Goal: Task Accomplishment & Management: Complete application form

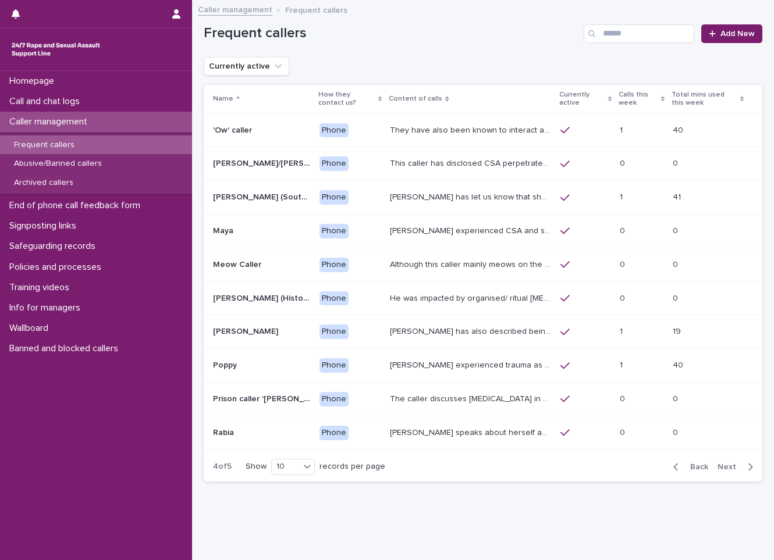
click at [653, 206] on div "1 1" at bounding box center [641, 197] width 44 height 19
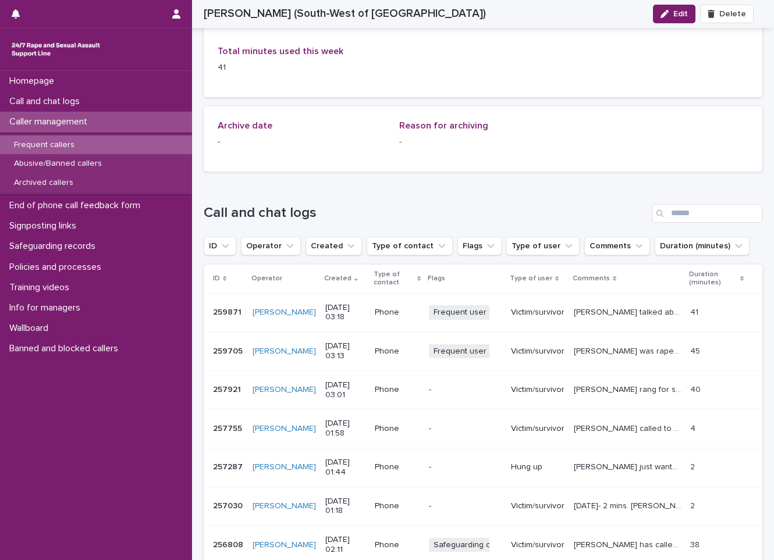
scroll to position [751, 0]
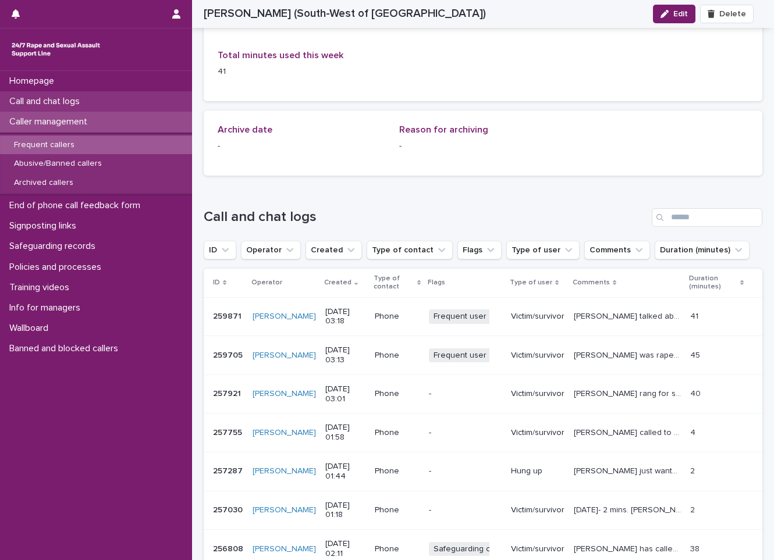
click at [123, 95] on div "Call and chat logs" at bounding box center [96, 101] width 192 height 20
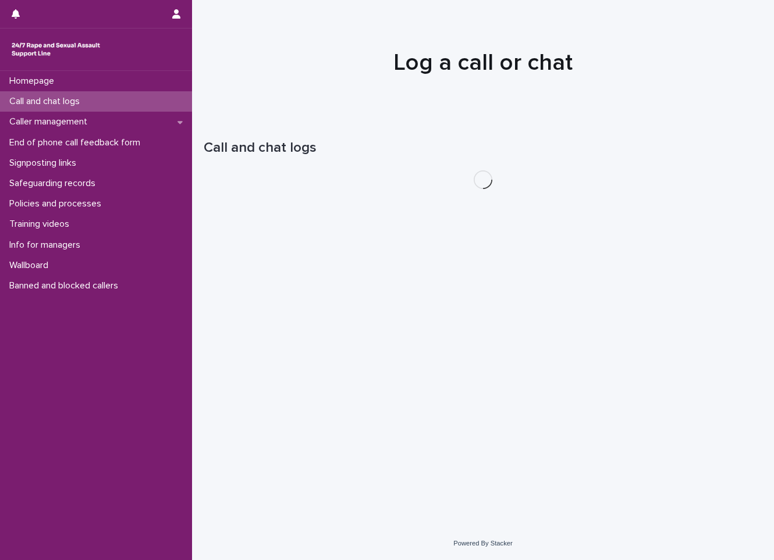
click at [123, 95] on div "Call and chat logs" at bounding box center [96, 101] width 192 height 20
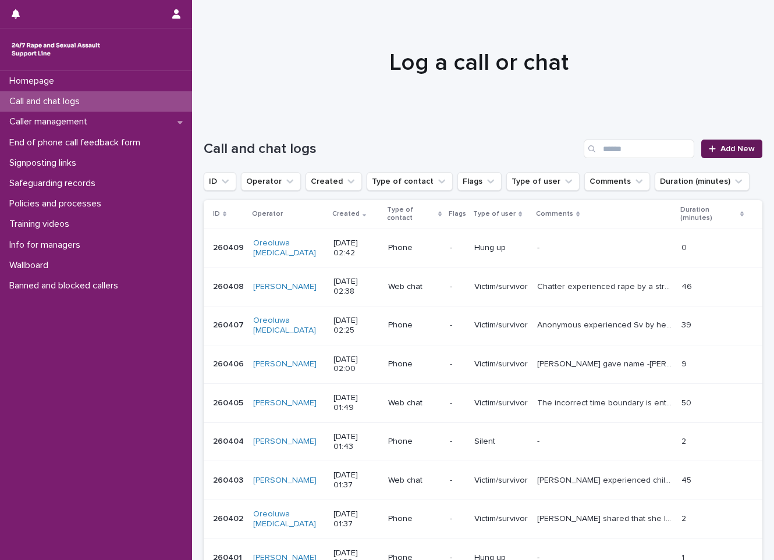
click at [735, 148] on span "Add New" at bounding box center [737, 149] width 34 height 8
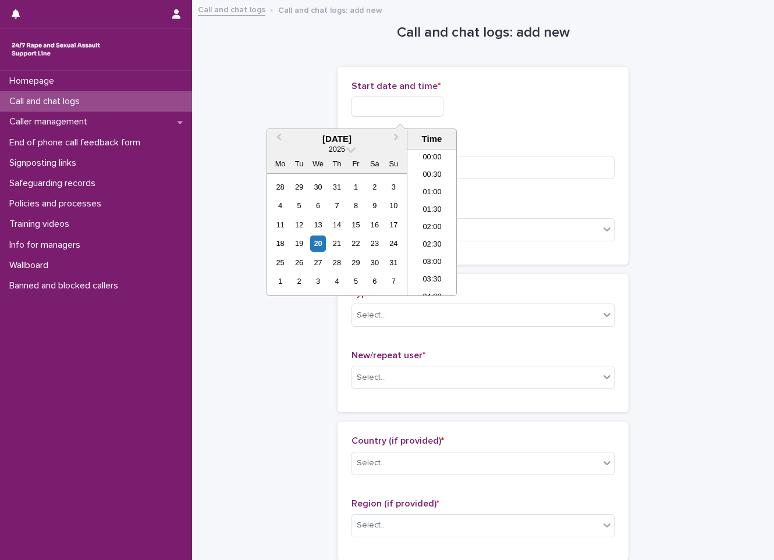
click at [387, 104] on input "text" at bounding box center [397, 107] width 92 height 20
click at [317, 243] on div "20" at bounding box center [318, 244] width 16 height 16
click at [421, 221] on li "02:30" at bounding box center [431, 221] width 49 height 17
click at [437, 107] on input "**********" at bounding box center [397, 107] width 92 height 20
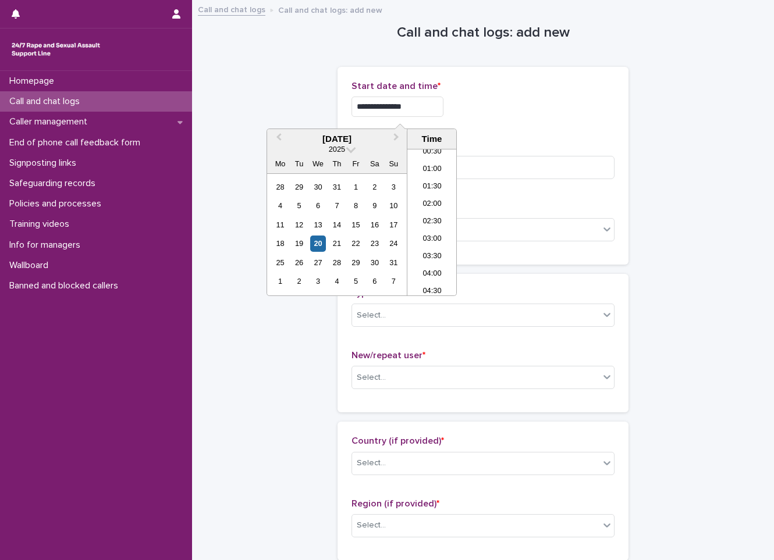
type input "**********"
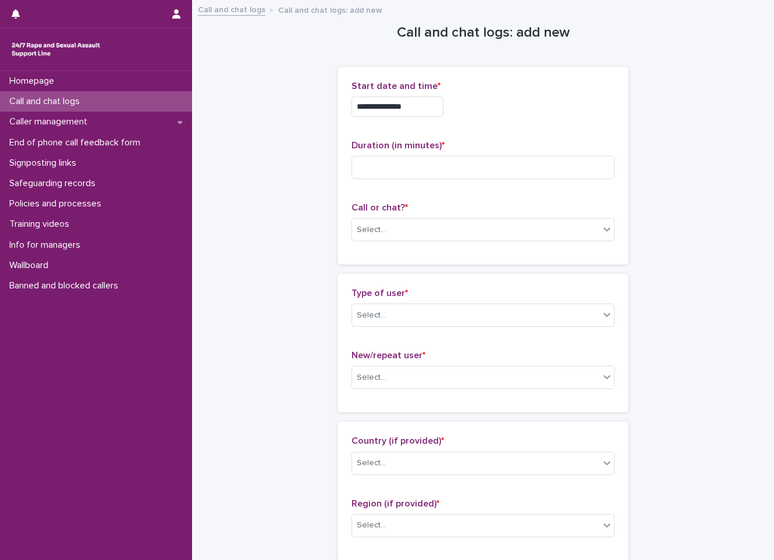
click at [540, 133] on div "**********" at bounding box center [482, 166] width 263 height 170
click at [470, 168] on input at bounding box center [482, 167] width 263 height 23
drag, startPoint x: 462, startPoint y: 227, endPoint x: 461, endPoint y: 238, distance: 11.1
click at [461, 238] on div "Select..." at bounding box center [475, 229] width 247 height 19
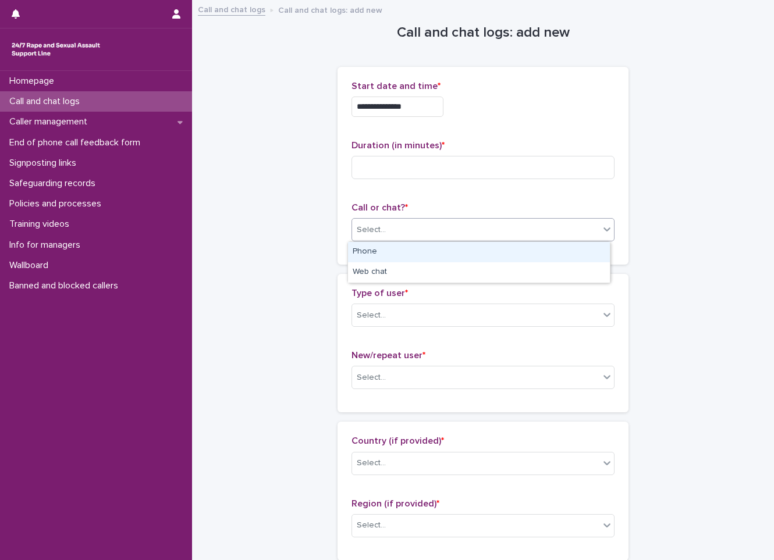
click at [455, 253] on div "Phone" at bounding box center [479, 252] width 262 height 20
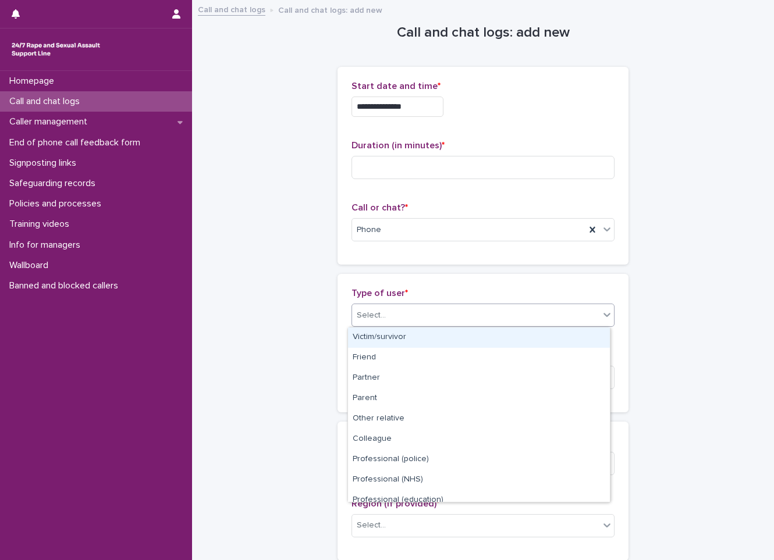
click at [445, 313] on div "Select..." at bounding box center [475, 315] width 247 height 19
click at [437, 339] on div "Victim/survivor" at bounding box center [479, 337] width 262 height 20
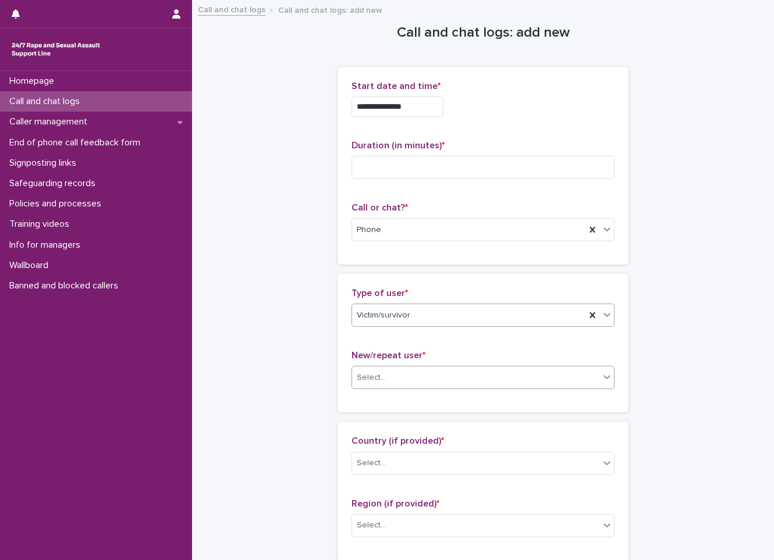
click at [405, 389] on div "Select..." at bounding box center [482, 377] width 263 height 23
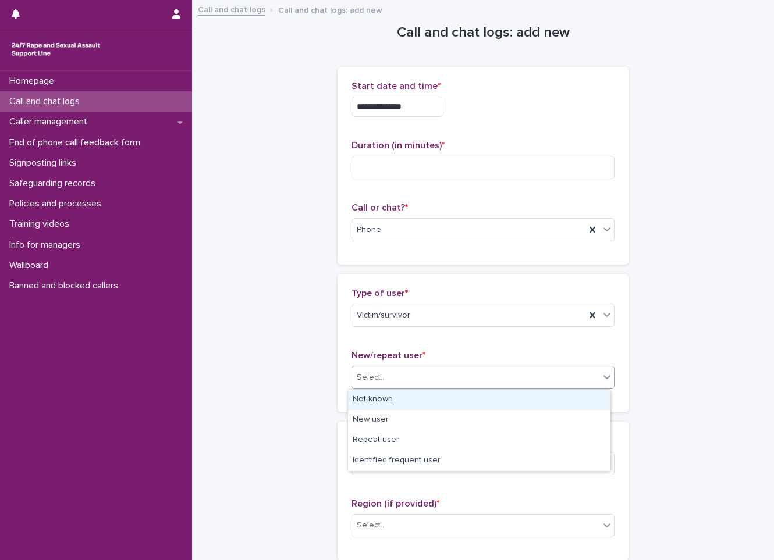
click at [400, 405] on div "Not known" at bounding box center [479, 400] width 262 height 20
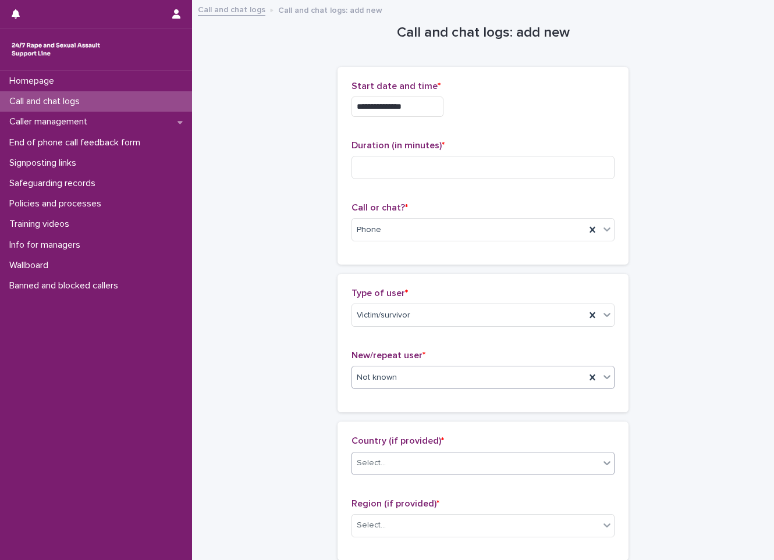
click at [394, 460] on div "Select..." at bounding box center [475, 463] width 247 height 19
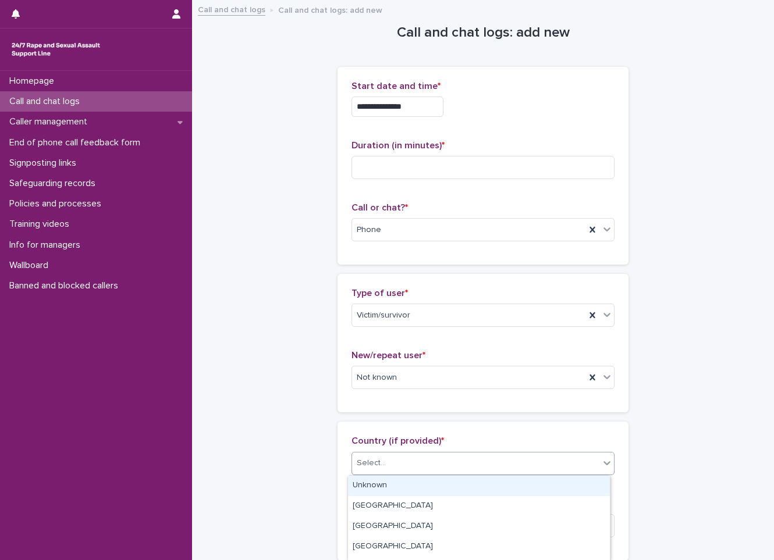
click at [385, 483] on div "Unknown" at bounding box center [479, 486] width 262 height 20
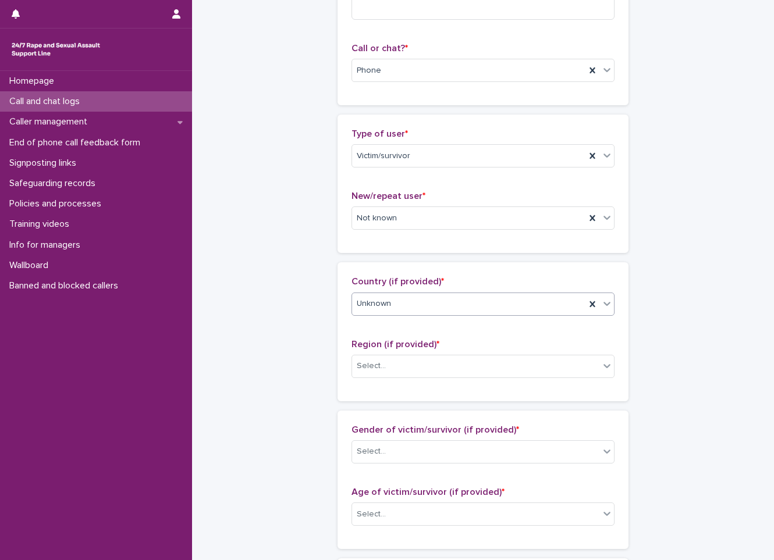
scroll to position [174, 0]
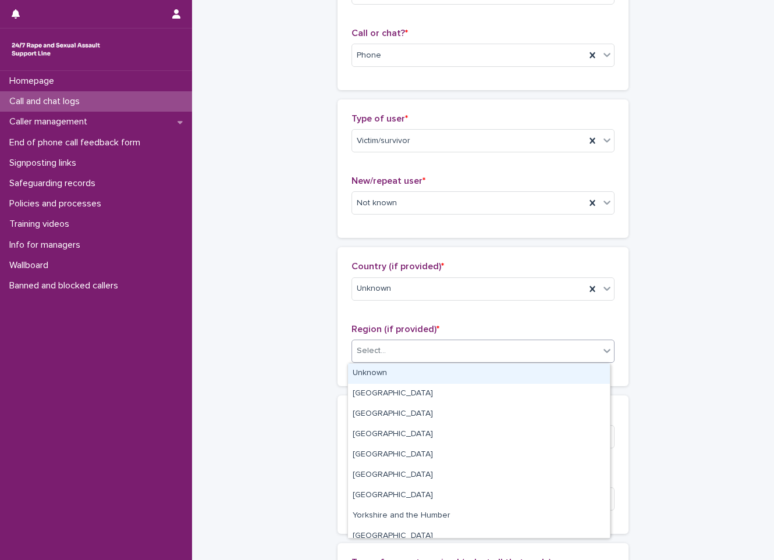
click at [431, 358] on div "Select..." at bounding box center [475, 350] width 247 height 19
click at [425, 371] on div "Unknown" at bounding box center [479, 374] width 262 height 20
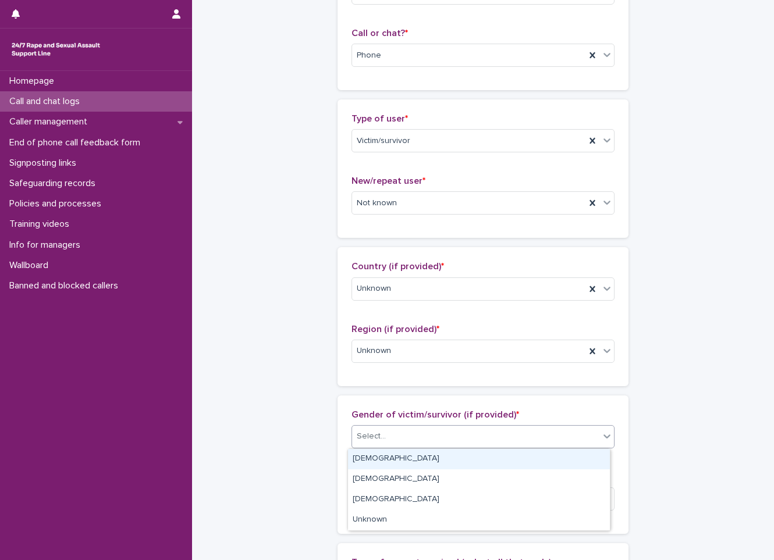
click at [418, 438] on div "Select..." at bounding box center [475, 436] width 247 height 19
click at [398, 458] on div "[DEMOGRAPHIC_DATA]" at bounding box center [479, 459] width 262 height 20
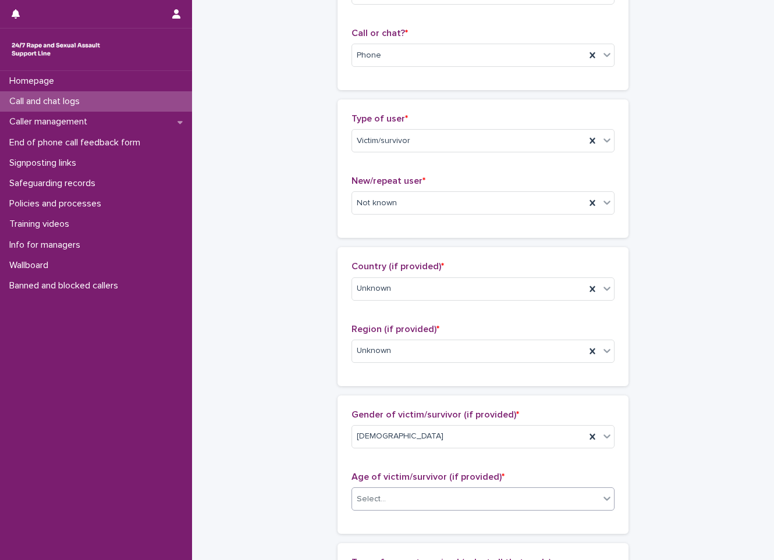
click at [380, 514] on div "Age of victim/survivor (if provided) * Select..." at bounding box center [482, 496] width 263 height 48
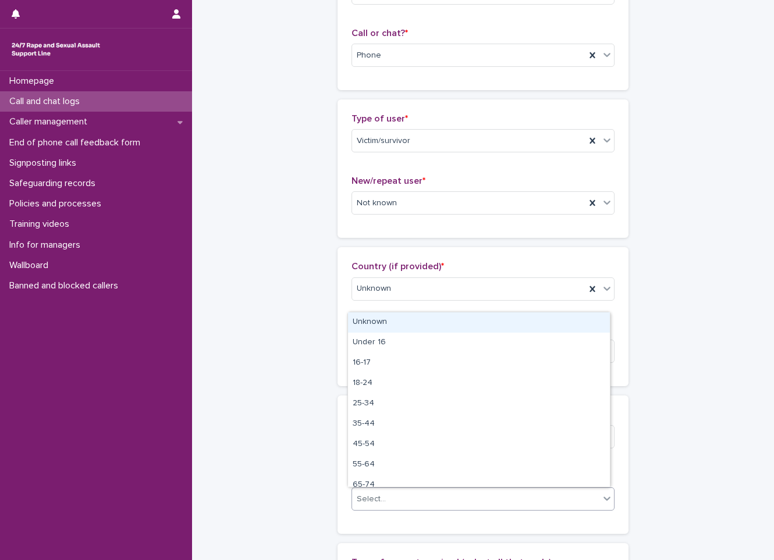
click at [383, 501] on div "Select..." at bounding box center [475, 499] width 247 height 19
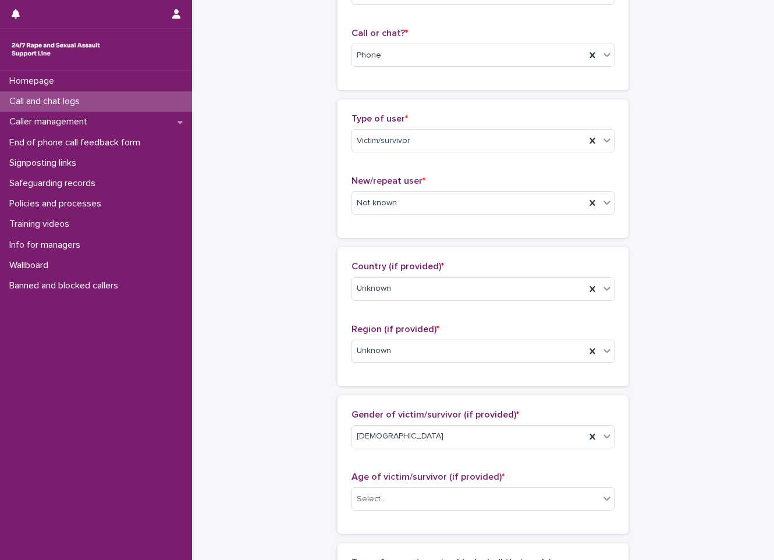
click at [711, 437] on div "**********" at bounding box center [483, 456] width 558 height 1259
click at [446, 490] on div "Select..." at bounding box center [475, 499] width 247 height 19
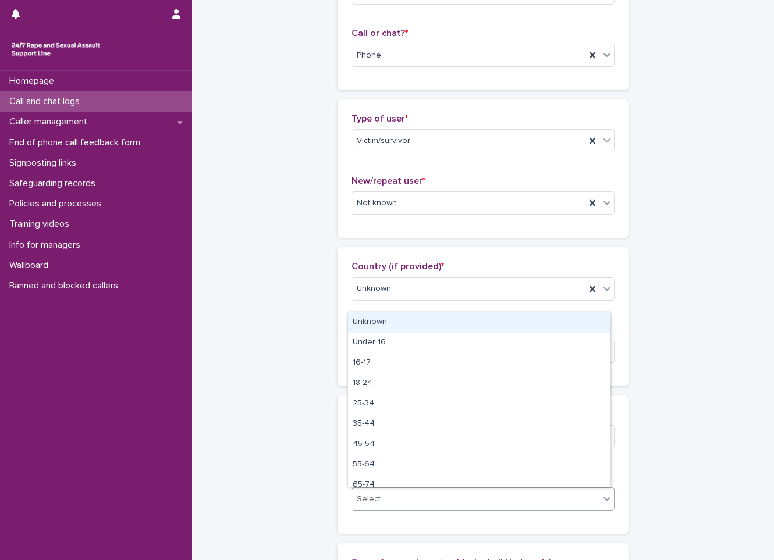
click at [428, 319] on div "Unknown" at bounding box center [479, 322] width 262 height 20
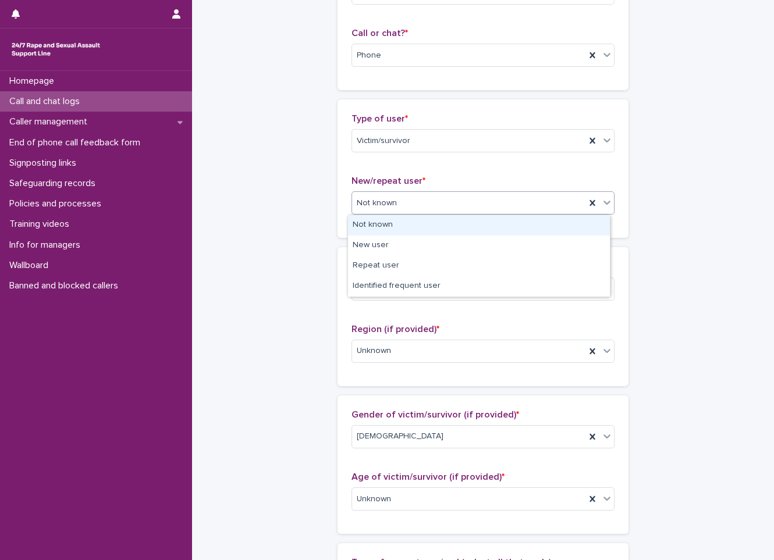
click at [417, 203] on div "Not known" at bounding box center [468, 203] width 233 height 19
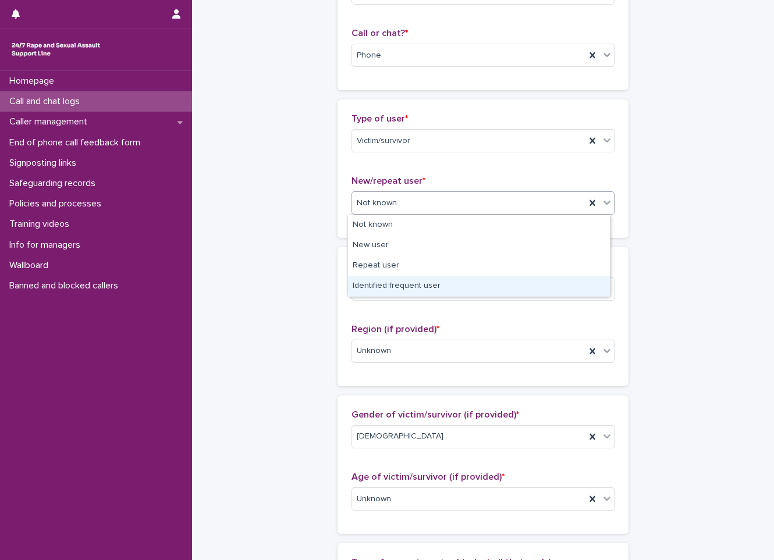
click at [406, 284] on div "Identified frequent user" at bounding box center [479, 286] width 262 height 20
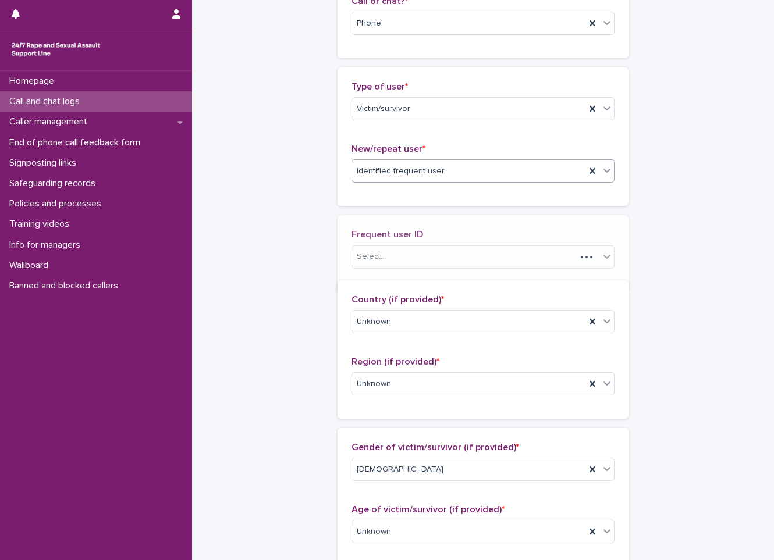
scroll to position [217, 0]
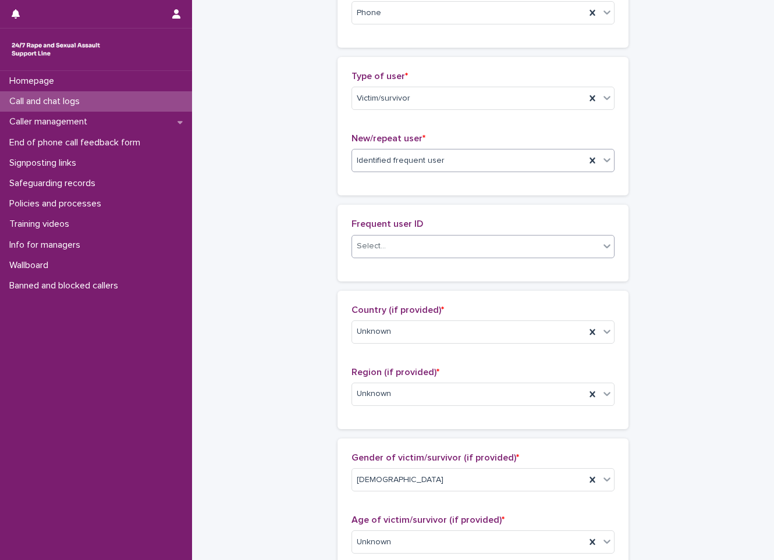
click at [421, 244] on div "Select..." at bounding box center [475, 246] width 247 height 19
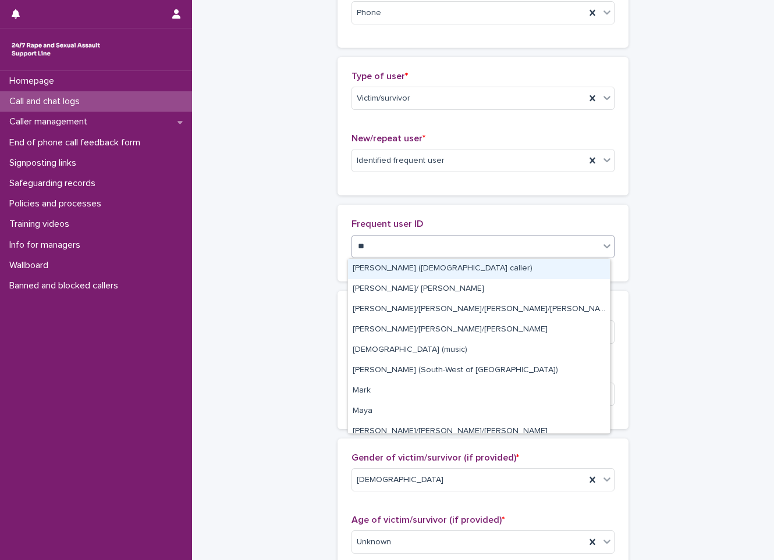
type input "***"
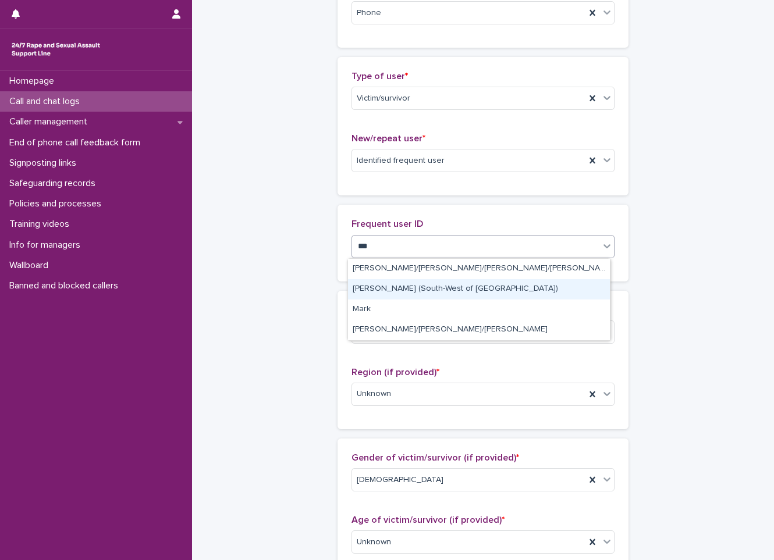
click at [426, 288] on div "[PERSON_NAME] (South-West of [GEOGRAPHIC_DATA])" at bounding box center [479, 289] width 262 height 20
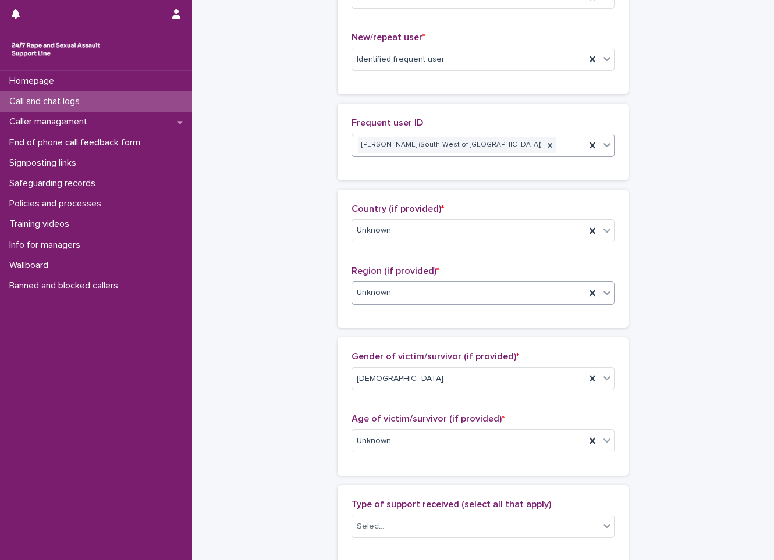
scroll to position [450, 0]
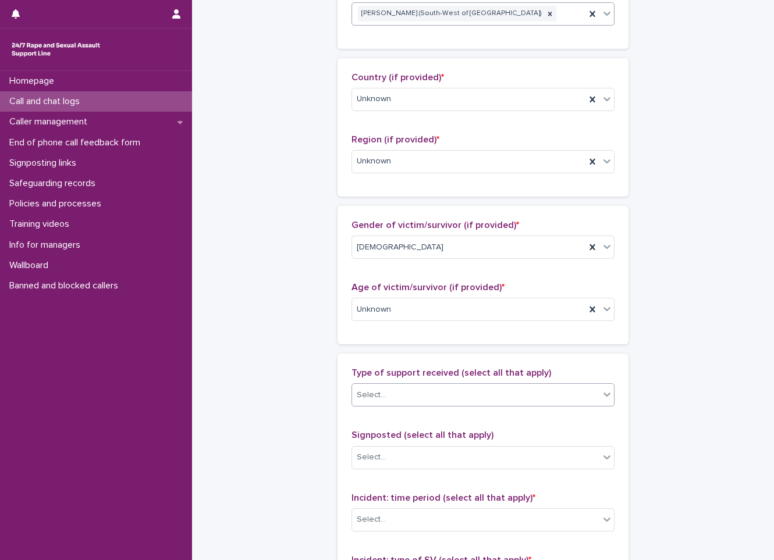
click at [424, 397] on div "Select..." at bounding box center [475, 395] width 247 height 19
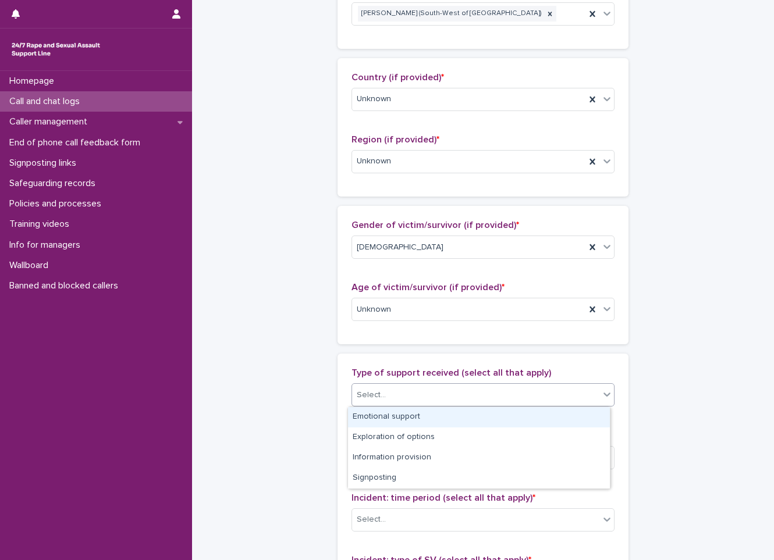
click at [419, 419] on div "Emotional support" at bounding box center [479, 417] width 262 height 20
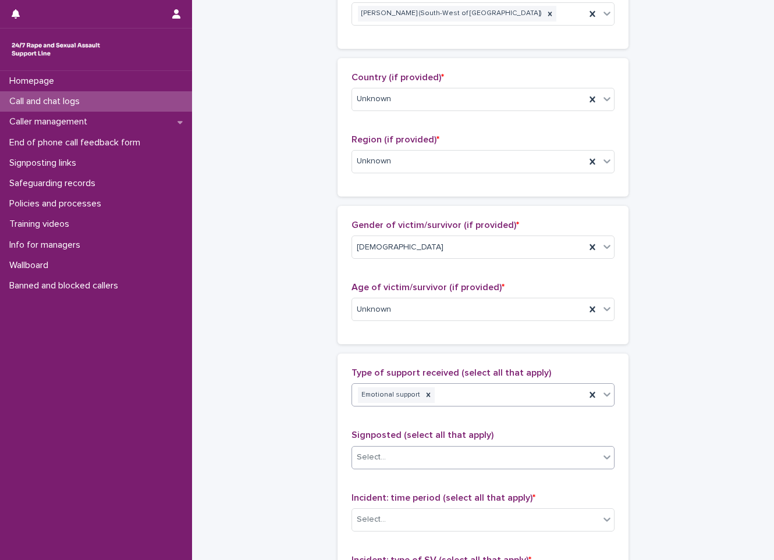
click at [437, 464] on div "Select..." at bounding box center [475, 457] width 247 height 19
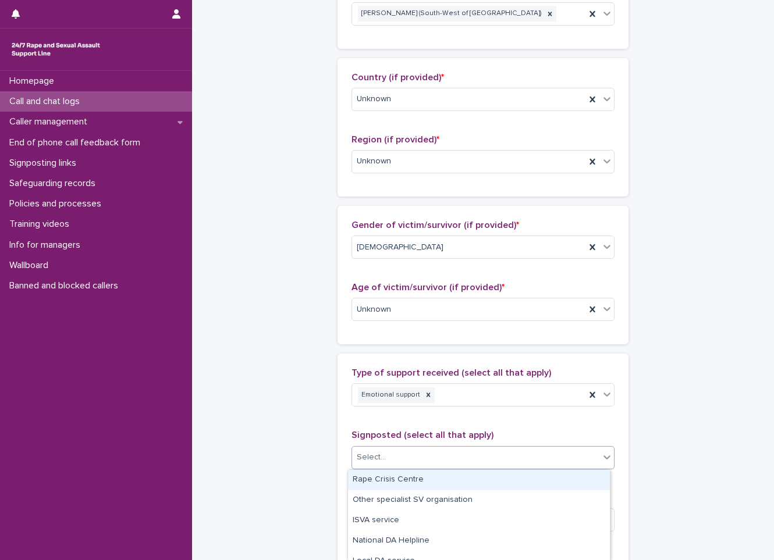
click at [297, 495] on div "**********" at bounding box center [483, 224] width 558 height 1345
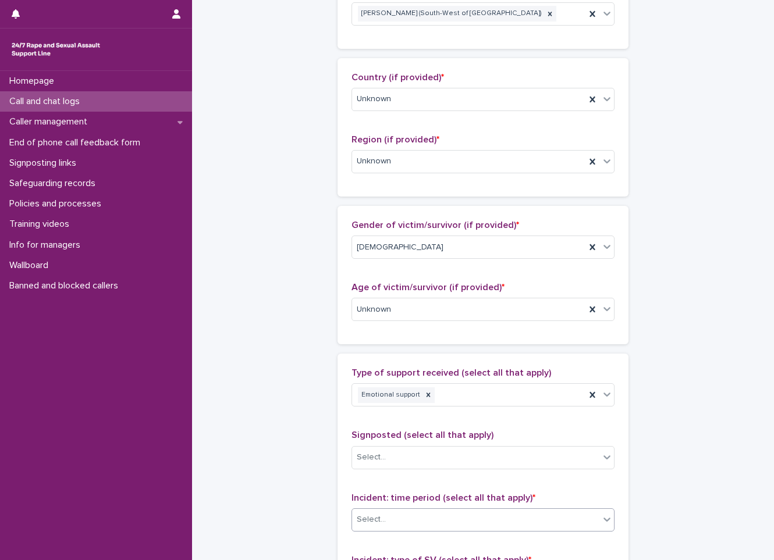
click at [421, 514] on div "Select..." at bounding box center [475, 519] width 247 height 19
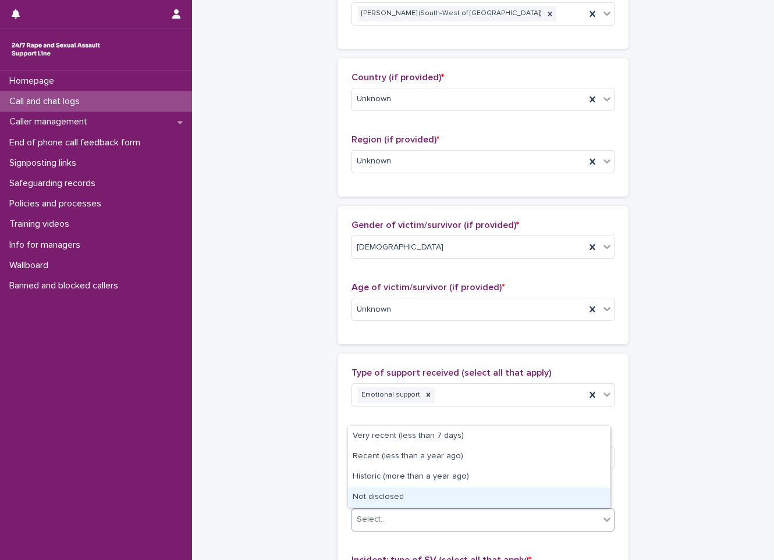
click at [373, 500] on div "Not disclosed" at bounding box center [479, 497] width 262 height 20
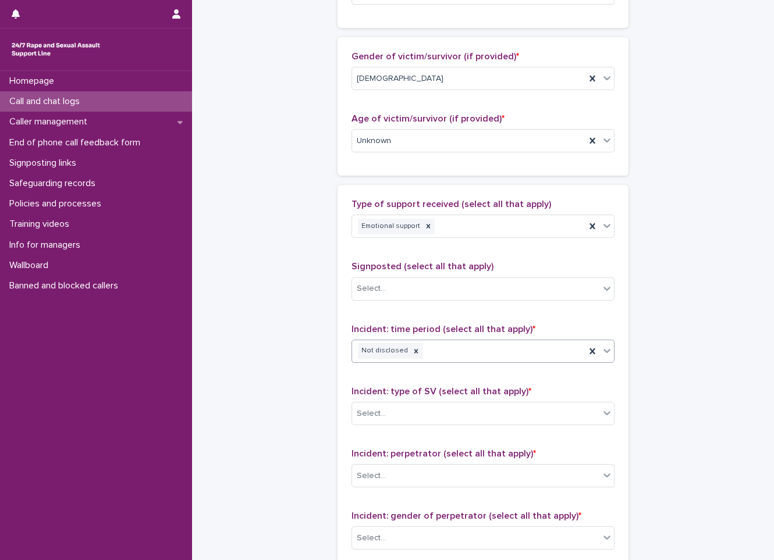
scroll to position [624, 0]
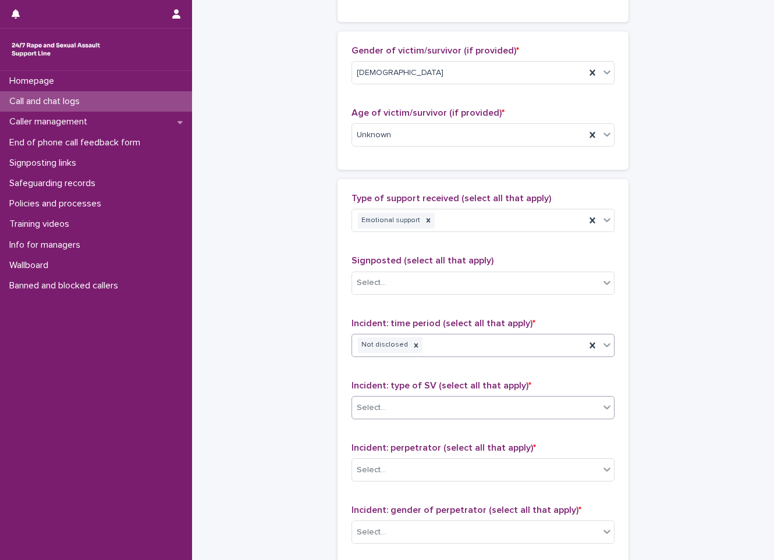
click at [411, 408] on div "Select..." at bounding box center [475, 407] width 247 height 19
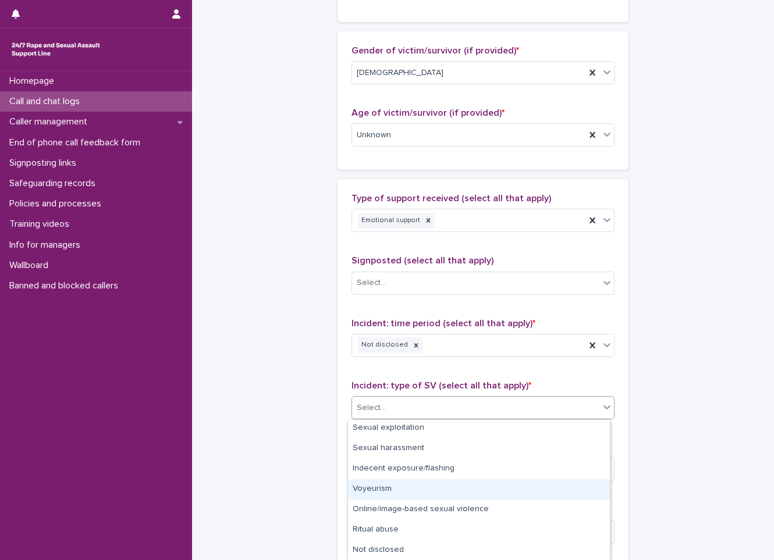
scroll to position [0, 0]
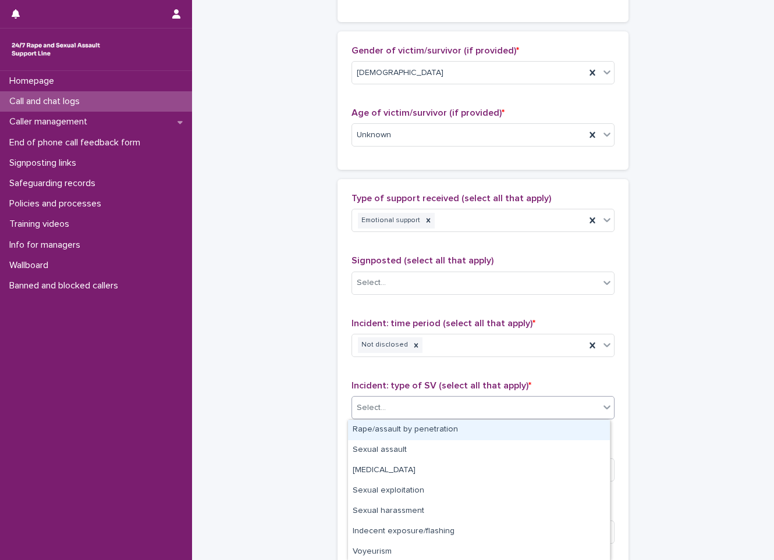
click at [412, 426] on div "Rape/assault by penetration" at bounding box center [479, 430] width 262 height 20
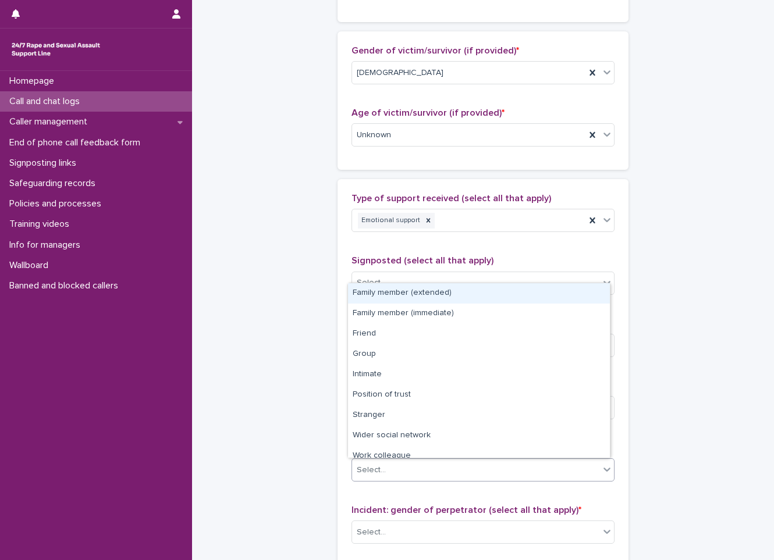
click at [410, 468] on div "Select..." at bounding box center [475, 470] width 247 height 19
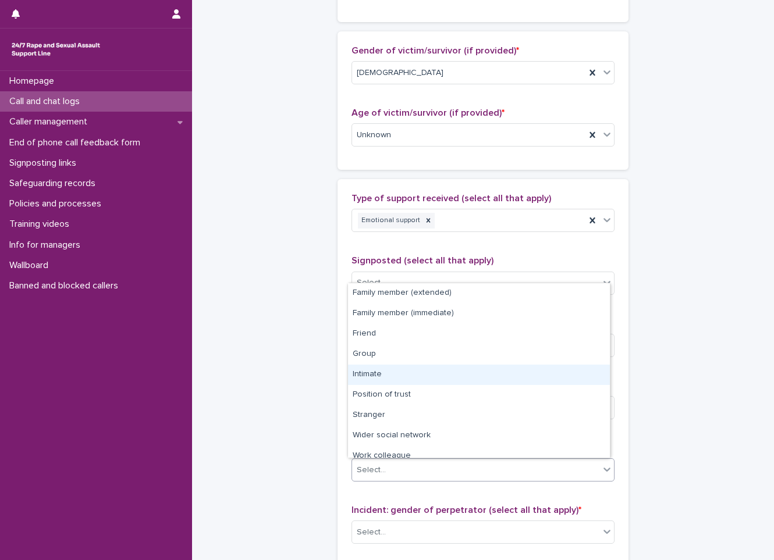
click at [393, 375] on div "Intimate" at bounding box center [479, 375] width 262 height 20
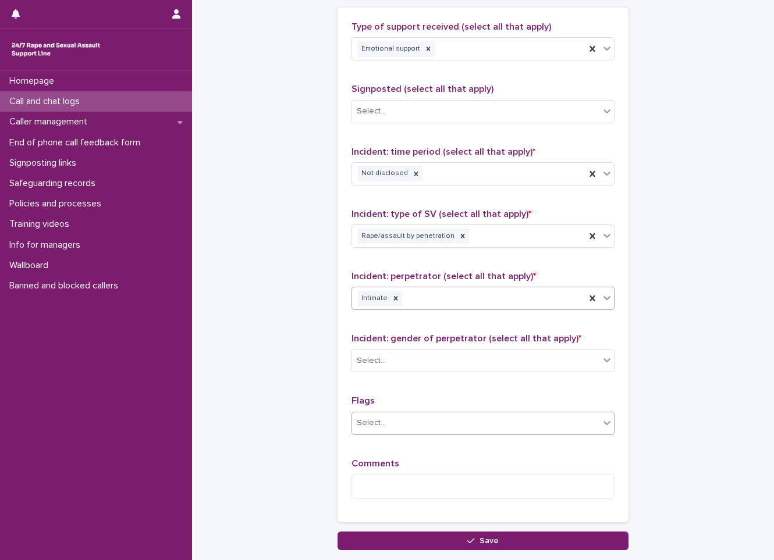
scroll to position [799, 0]
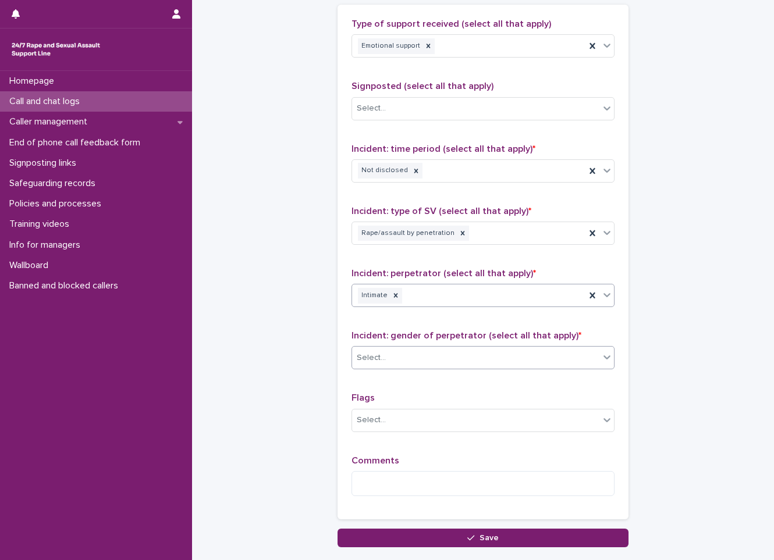
click at [418, 362] on div "Select..." at bounding box center [475, 357] width 247 height 19
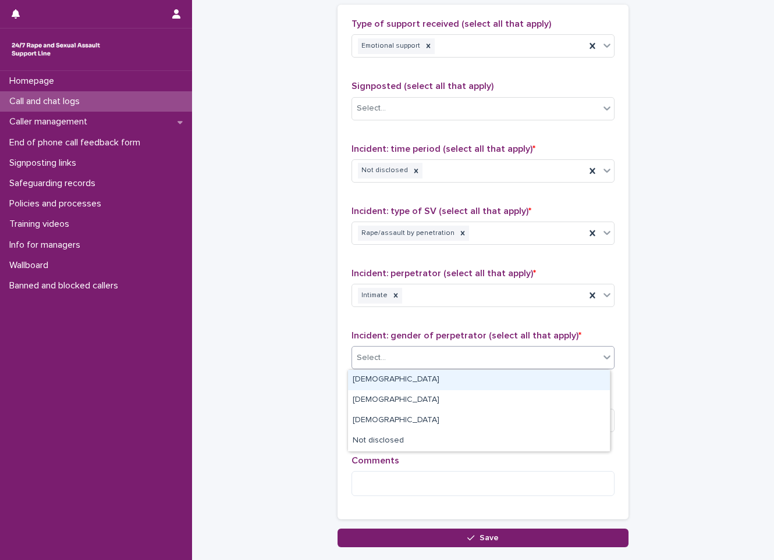
click at [410, 380] on div "[DEMOGRAPHIC_DATA]" at bounding box center [479, 380] width 262 height 20
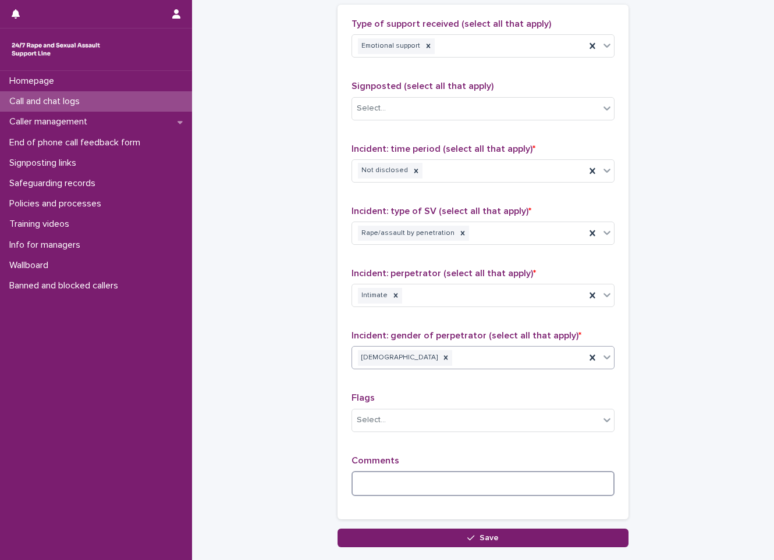
click at [391, 482] on textarea at bounding box center [482, 483] width 263 height 25
click at [451, 482] on textarea "**********" at bounding box center [482, 483] width 263 height 25
click at [546, 477] on textarea "**********" at bounding box center [482, 483] width 263 height 25
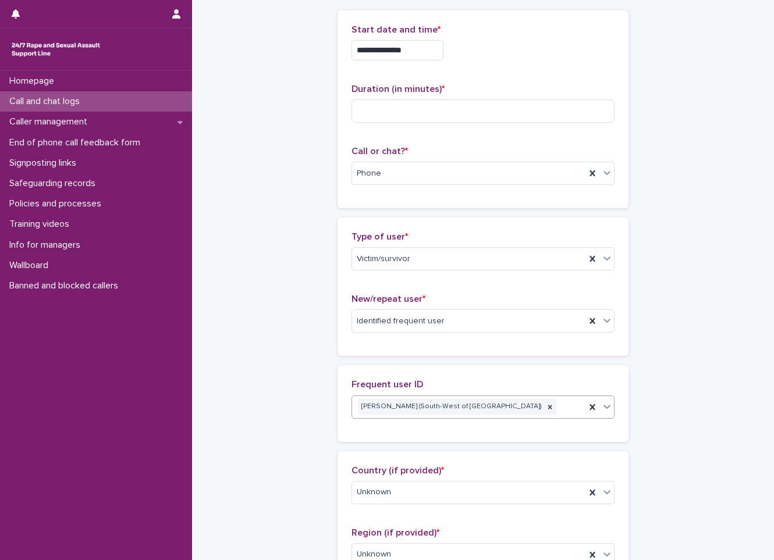
scroll to position [0, 0]
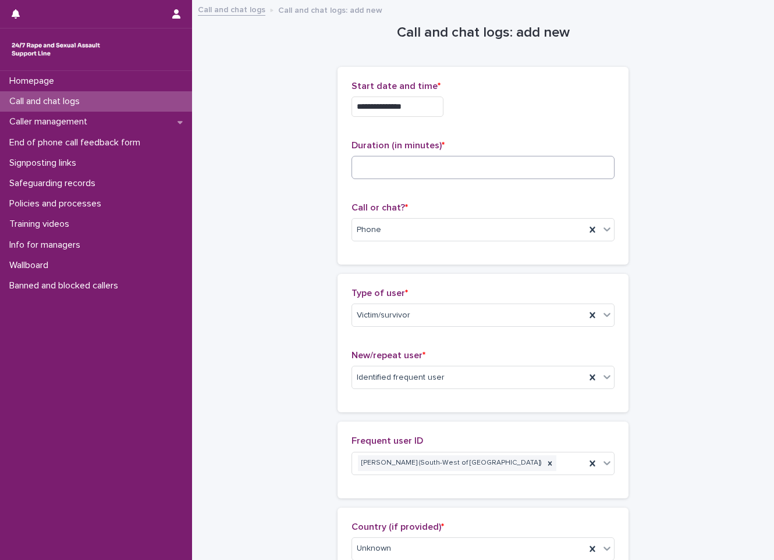
type textarea "**********"
click at [384, 177] on input at bounding box center [482, 167] width 263 height 23
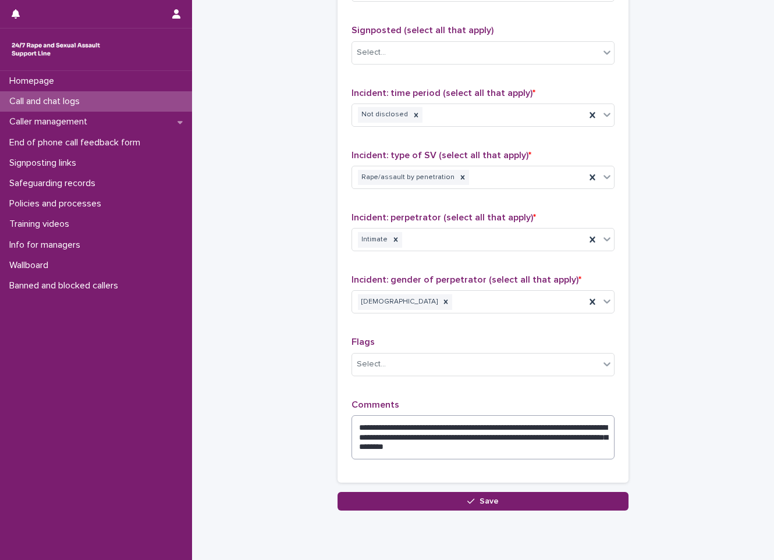
scroll to position [896, 0]
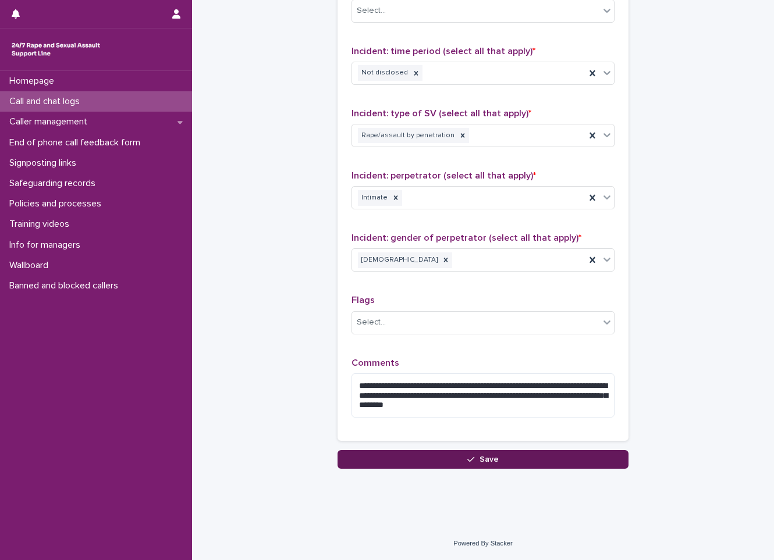
type input "**"
click at [441, 452] on button "Save" at bounding box center [482, 459] width 291 height 19
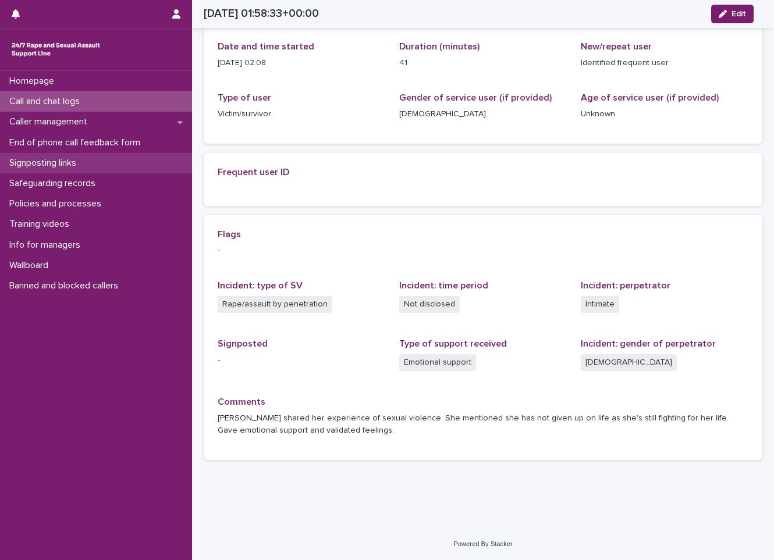
scroll to position [151, 0]
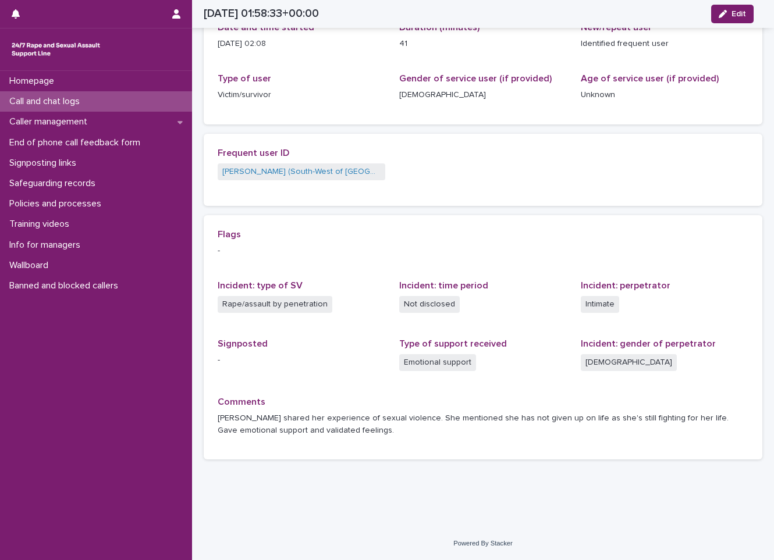
click at [64, 99] on p "Call and chat logs" at bounding box center [47, 101] width 84 height 11
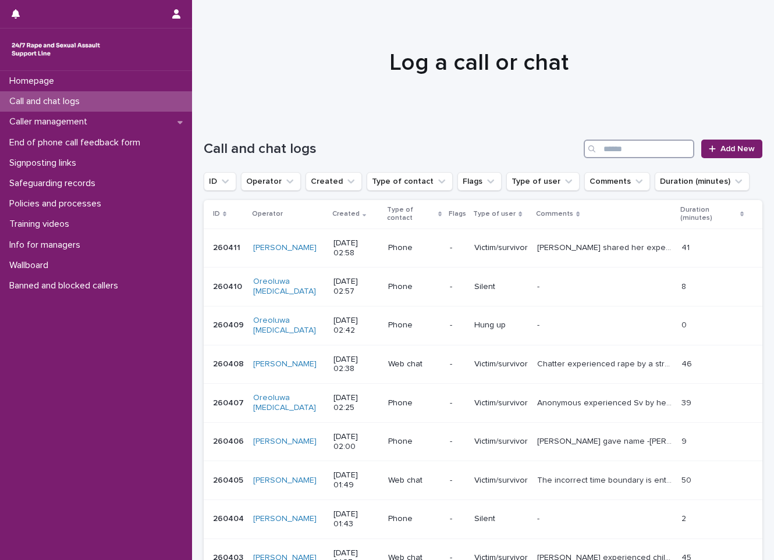
click at [621, 145] on input "Search" at bounding box center [638, 149] width 111 height 19
type input "*"
click at [124, 127] on div "Caller management" at bounding box center [96, 122] width 192 height 20
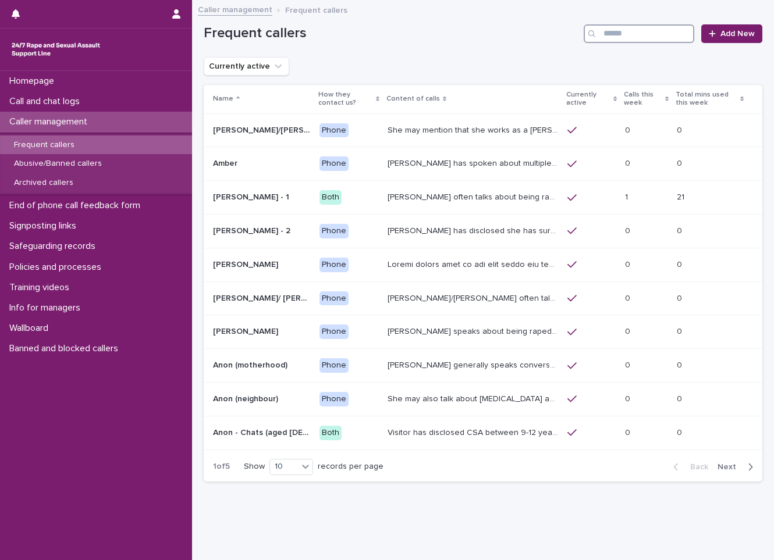
click at [664, 35] on input "Search" at bounding box center [638, 33] width 111 height 19
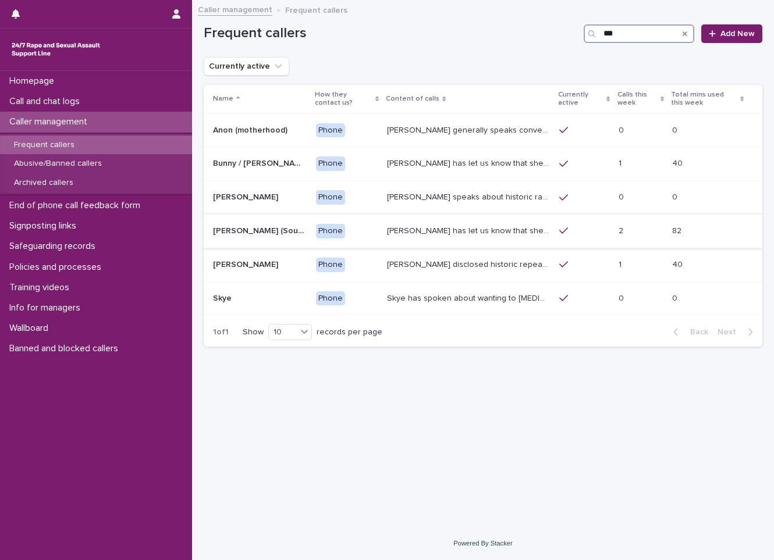
type input "***"
click at [605, 237] on div at bounding box center [584, 231] width 50 height 20
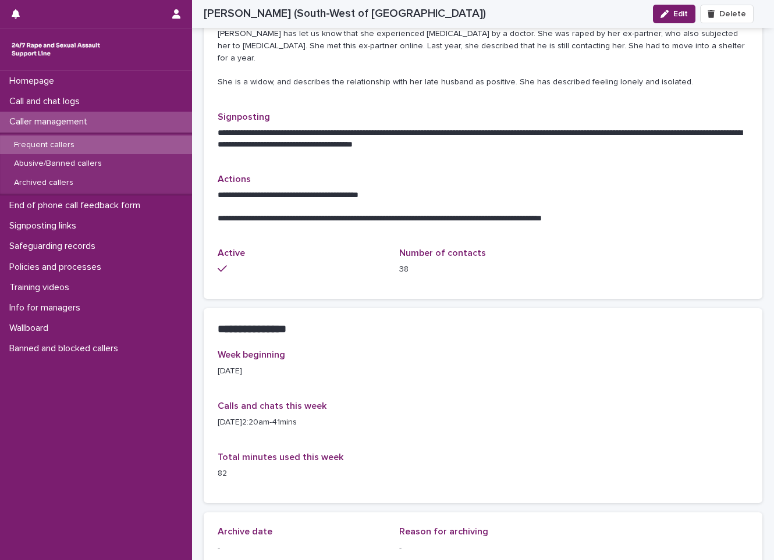
scroll to position [698, 0]
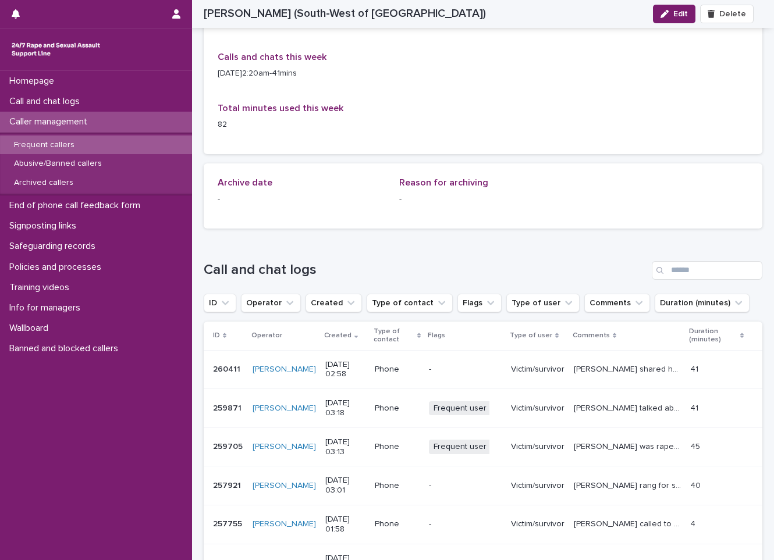
click at [602, 362] on p "[PERSON_NAME] shared her experience of sexual violence. She mentioned she has n…" at bounding box center [627, 368] width 109 height 12
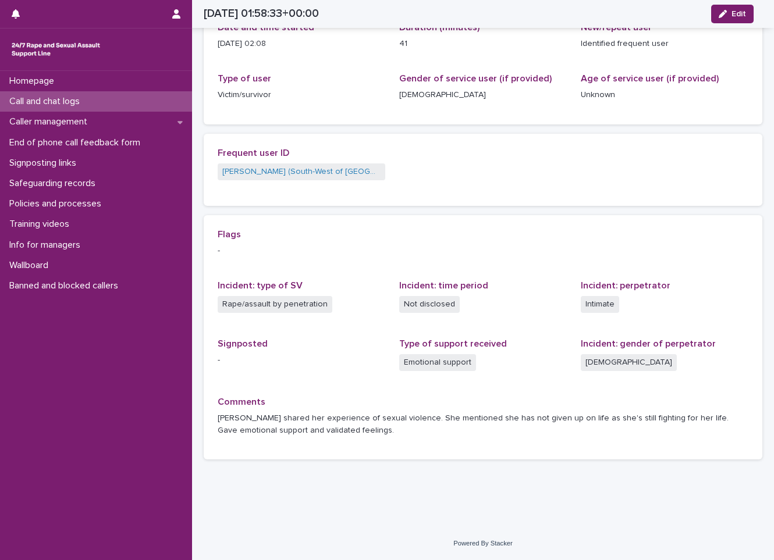
scroll to position [151, 0]
click at [741, 6] on button "Edit" at bounding box center [732, 14] width 42 height 19
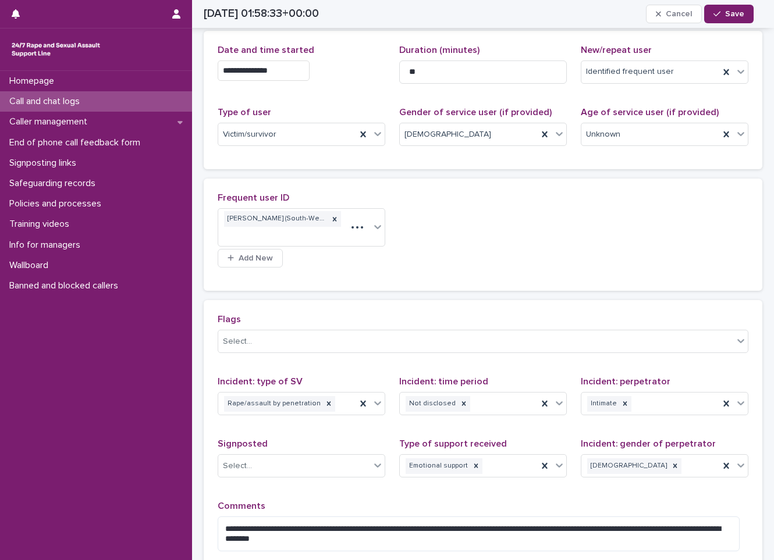
scroll to position [210, 0]
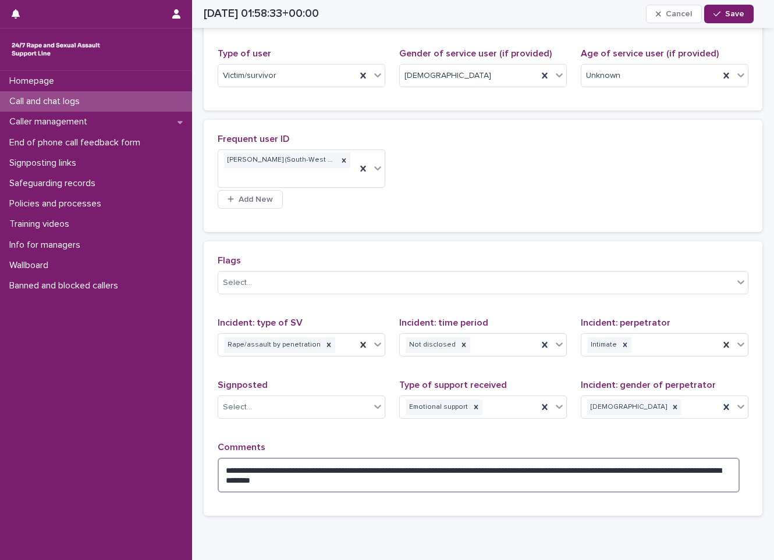
click at [405, 483] on textarea "**********" at bounding box center [479, 475] width 522 height 35
click at [359, 484] on textarea "**********" at bounding box center [479, 475] width 522 height 35
click at [415, 484] on textarea "**********" at bounding box center [479, 475] width 522 height 35
click at [464, 484] on textarea "**********" at bounding box center [479, 475] width 522 height 35
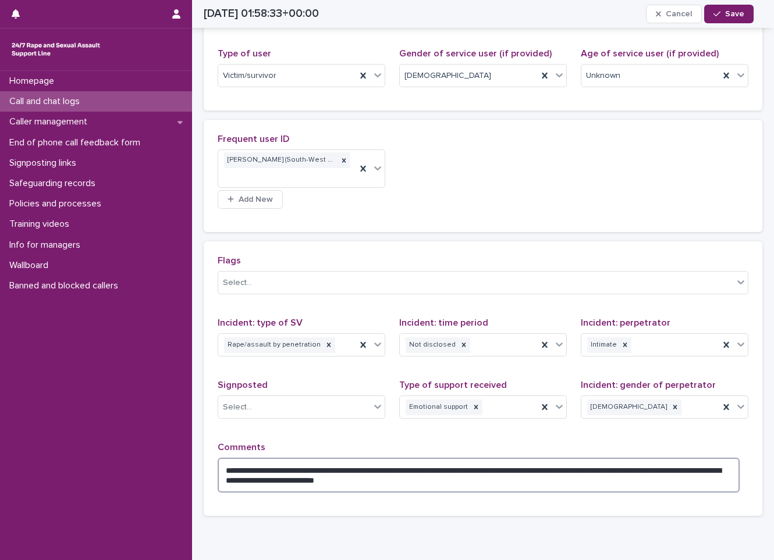
click at [457, 486] on textarea "**********" at bounding box center [479, 475] width 522 height 35
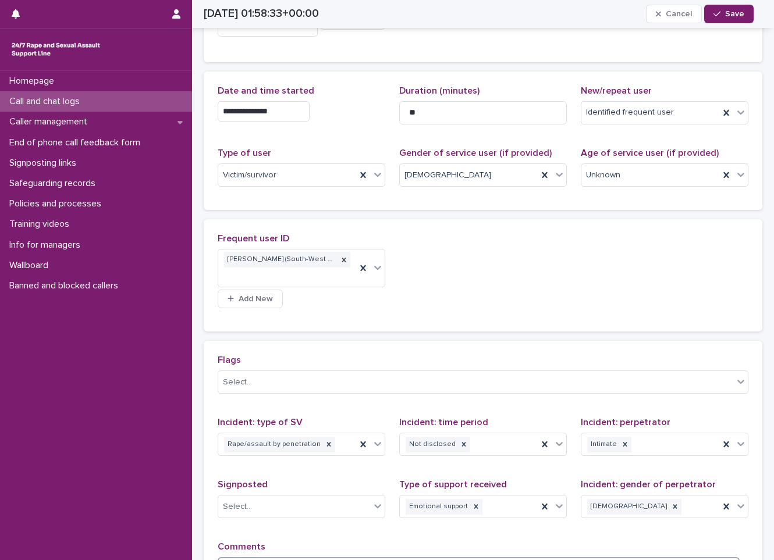
scroll to position [0, 0]
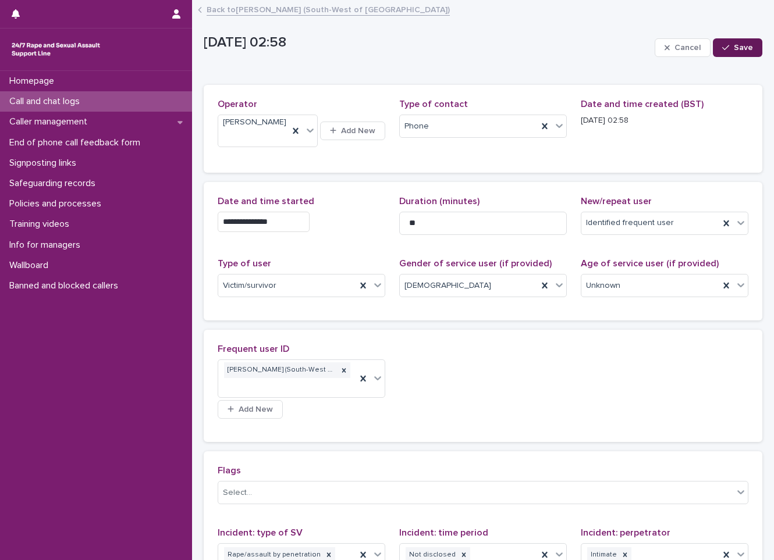
type textarea "**********"
click at [712, 48] on button "Save" at bounding box center [736, 47] width 49 height 19
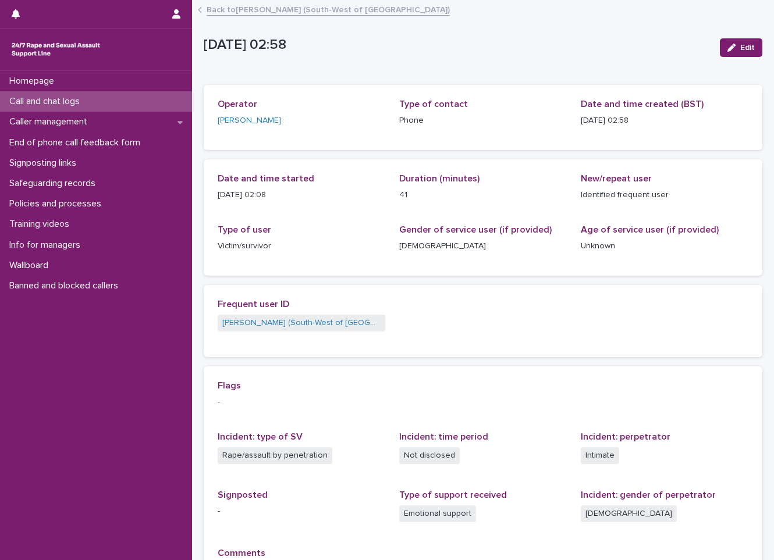
click at [122, 99] on div "Call and chat logs" at bounding box center [96, 101] width 192 height 20
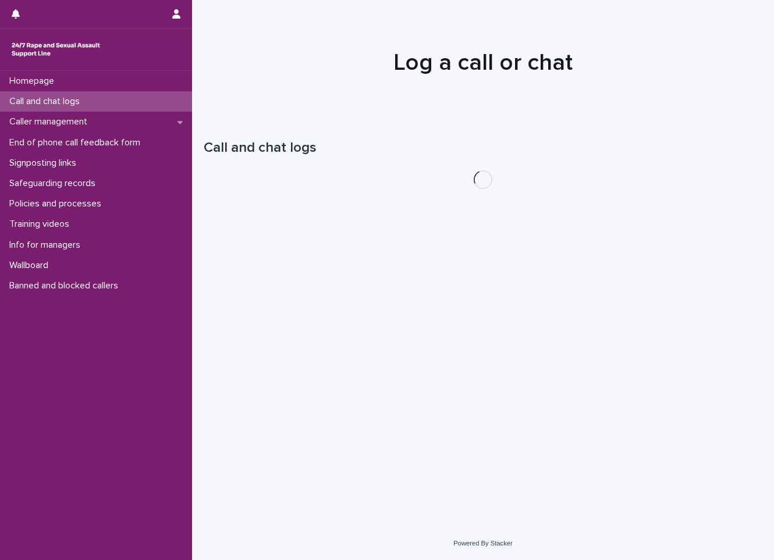
click at [122, 99] on div "Call and chat logs" at bounding box center [96, 101] width 192 height 20
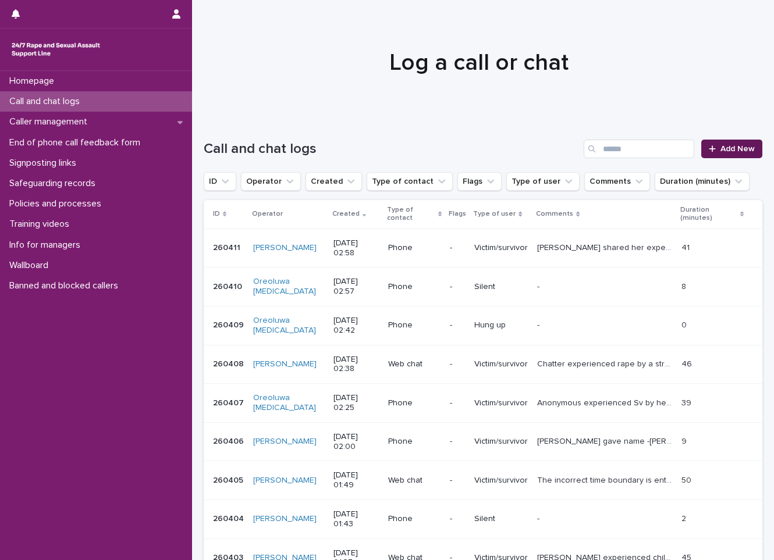
click at [708, 146] on icon at bounding box center [711, 149] width 7 height 8
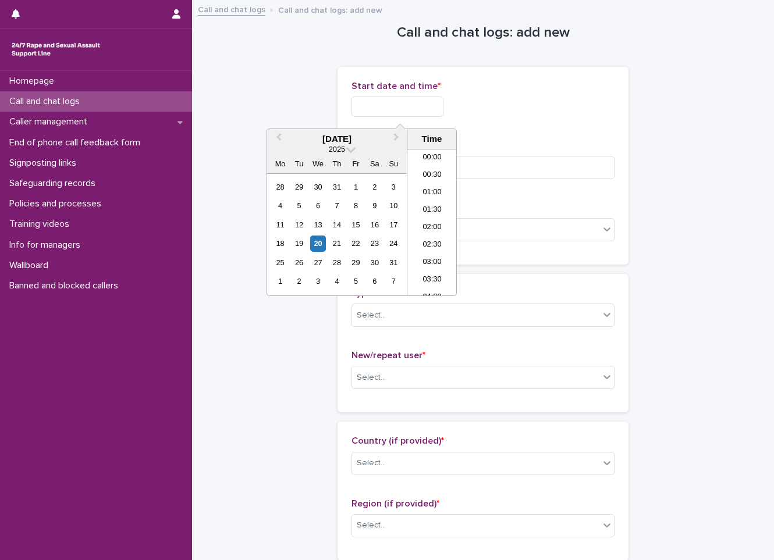
click at [391, 97] on input "text" at bounding box center [397, 107] width 92 height 20
click at [318, 243] on div "20" at bounding box center [318, 244] width 16 height 16
click at [430, 222] on li "03:00" at bounding box center [431, 221] width 49 height 17
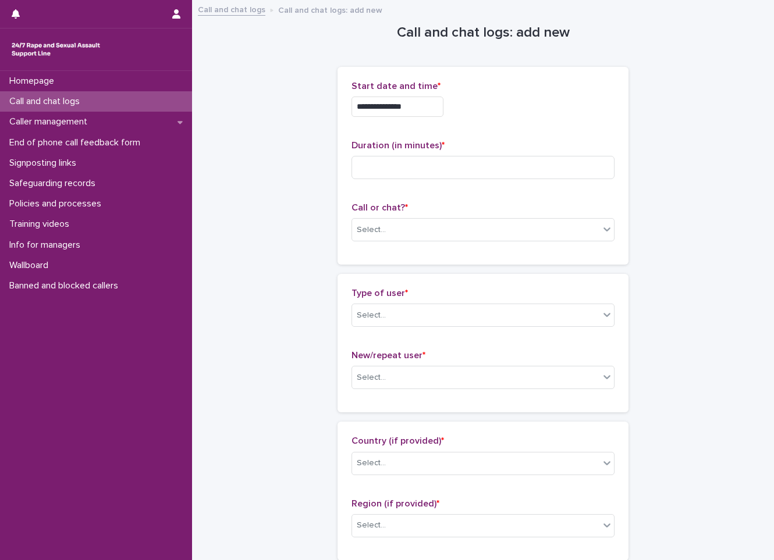
click at [430, 112] on input "**********" at bounding box center [397, 107] width 92 height 20
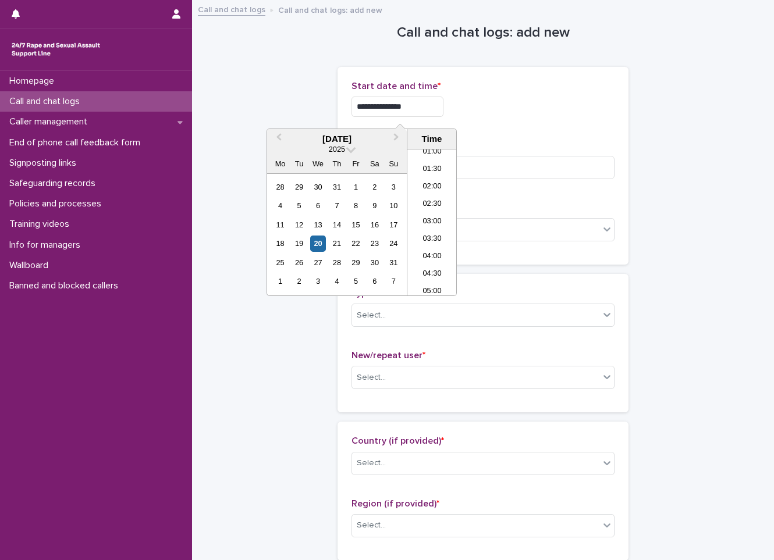
type input "**********"
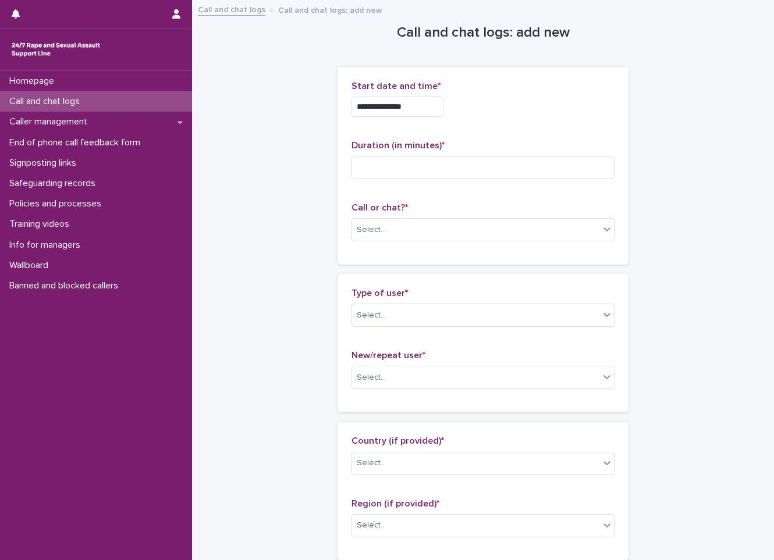
click at [493, 101] on div "**********" at bounding box center [482, 107] width 263 height 20
click at [471, 155] on div "Duration (in minutes) *" at bounding box center [482, 164] width 263 height 48
click at [454, 168] on input at bounding box center [482, 167] width 263 height 23
type input "**"
click at [411, 227] on div "Select..." at bounding box center [475, 229] width 247 height 19
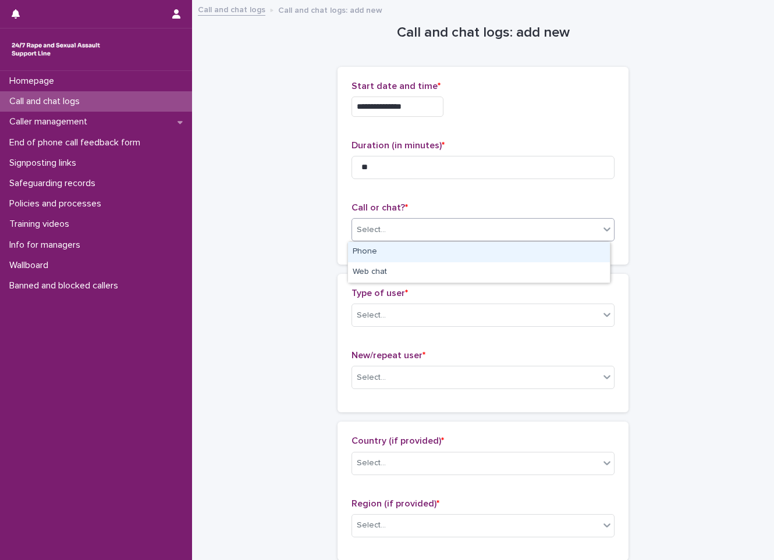
click at [388, 258] on div "Phone" at bounding box center [479, 252] width 262 height 20
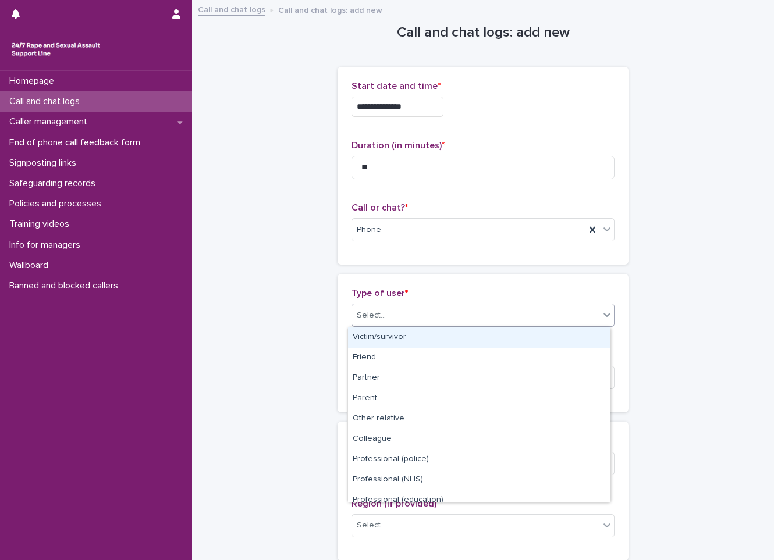
click at [383, 313] on div "Select..." at bounding box center [475, 315] width 247 height 19
click at [383, 337] on div "Victim/survivor" at bounding box center [479, 337] width 262 height 20
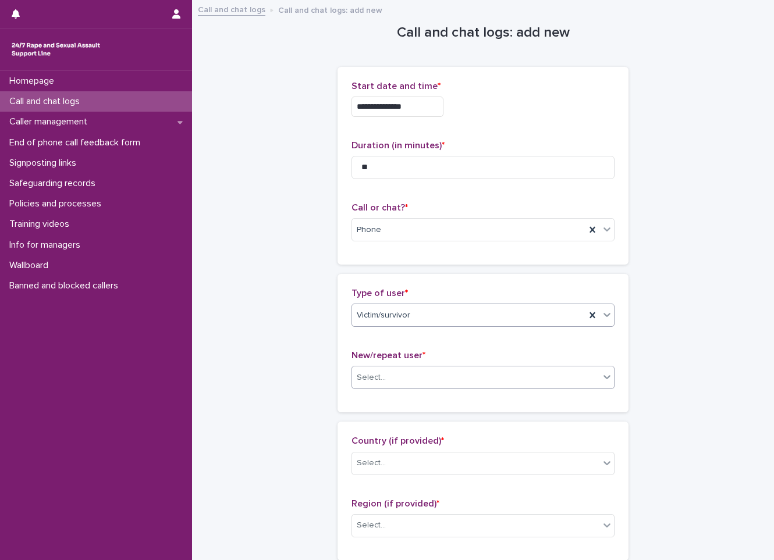
click at [412, 373] on div "Select..." at bounding box center [475, 377] width 247 height 19
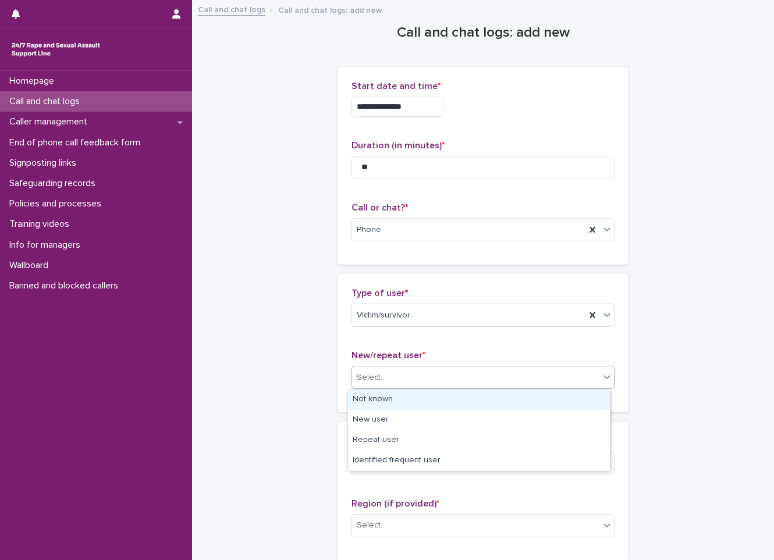
click at [356, 405] on div "Not known" at bounding box center [479, 400] width 262 height 20
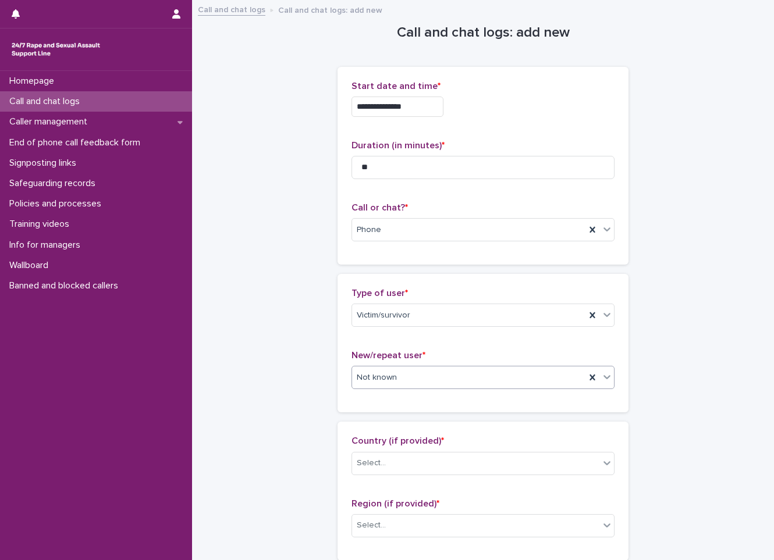
drag, startPoint x: 366, startPoint y: 441, endPoint x: 366, endPoint y: 450, distance: 8.7
click at [366, 446] on p "Country (if provided) *" at bounding box center [482, 441] width 263 height 11
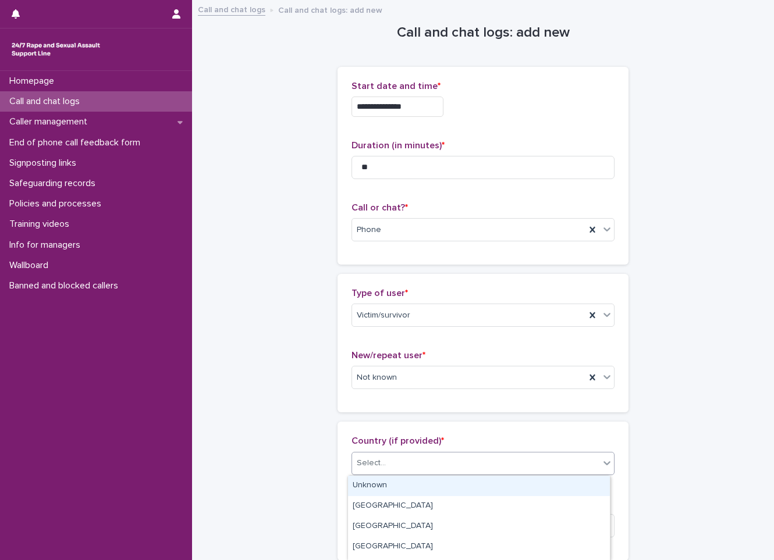
click at [364, 465] on div "Select..." at bounding box center [371, 463] width 29 height 12
click at [362, 482] on div "Unknown" at bounding box center [479, 486] width 262 height 20
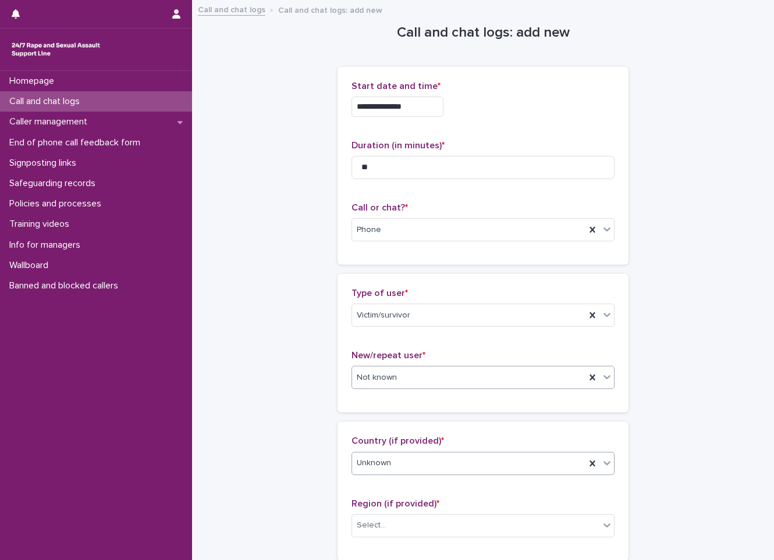
click at [396, 380] on div "Not known" at bounding box center [468, 377] width 233 height 19
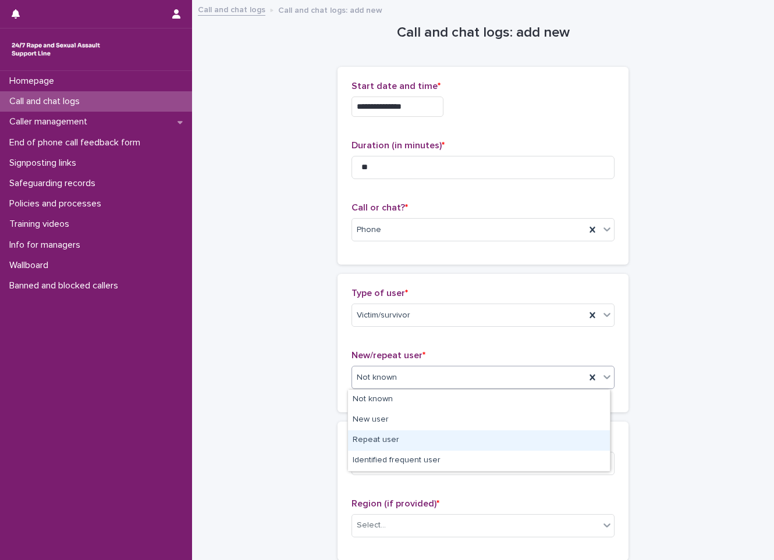
click at [394, 437] on div "Repeat user" at bounding box center [479, 440] width 262 height 20
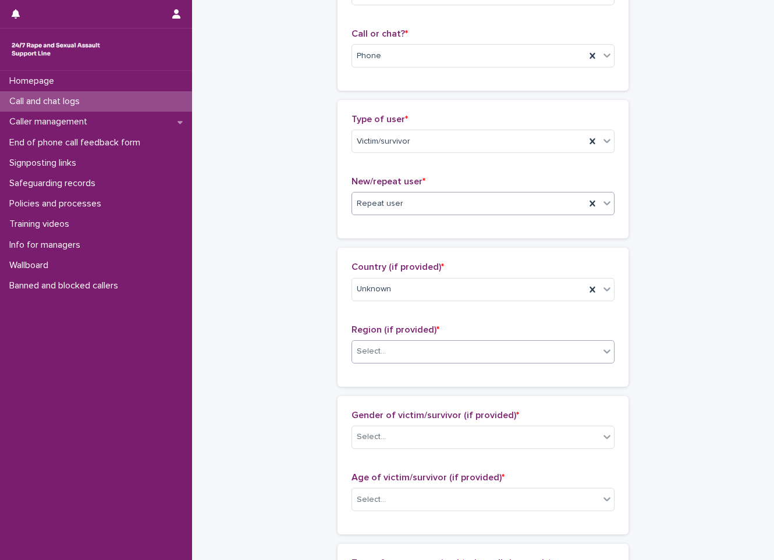
scroll to position [174, 0]
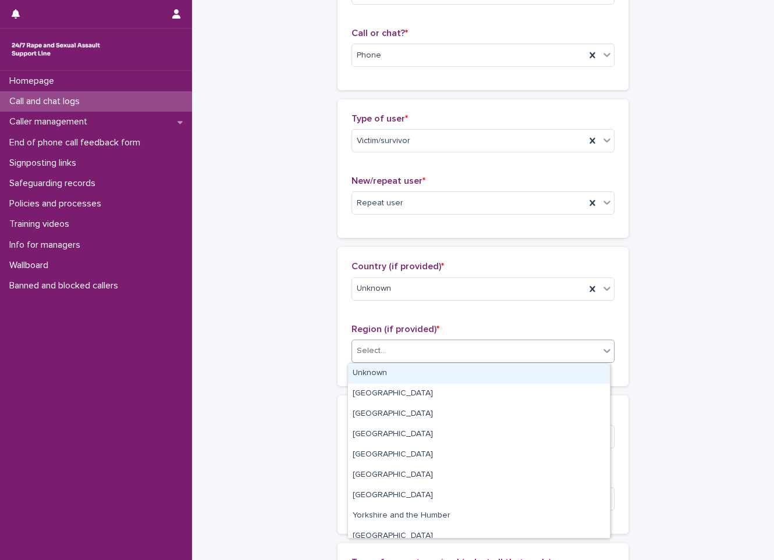
click at [426, 349] on div "Select..." at bounding box center [475, 350] width 247 height 19
click at [417, 376] on div "Unknown" at bounding box center [479, 374] width 262 height 20
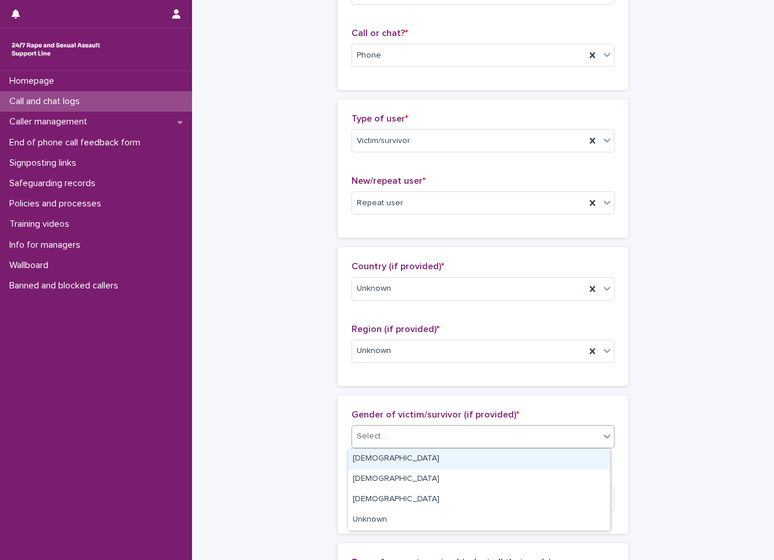
click at [412, 427] on div "Select..." at bounding box center [475, 436] width 247 height 19
click at [398, 464] on div "[DEMOGRAPHIC_DATA]" at bounding box center [479, 459] width 262 height 20
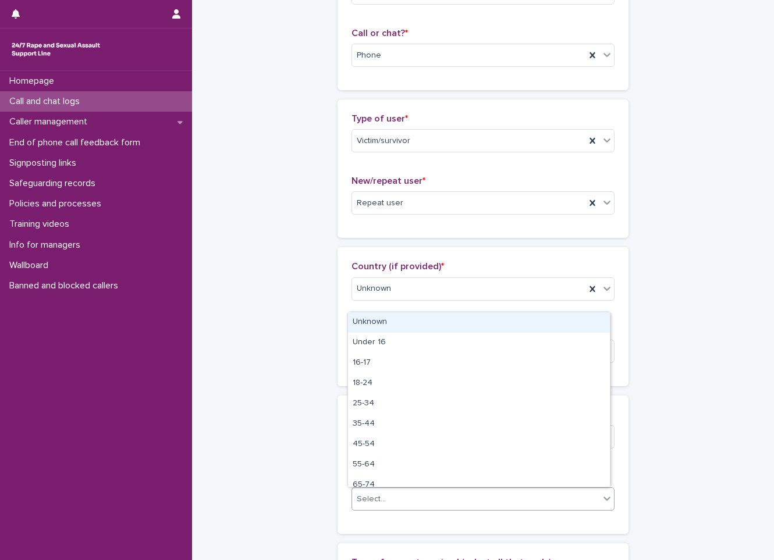
click at [395, 501] on div "Select..." at bounding box center [475, 499] width 247 height 19
click at [389, 325] on div "Unknown" at bounding box center [479, 322] width 262 height 20
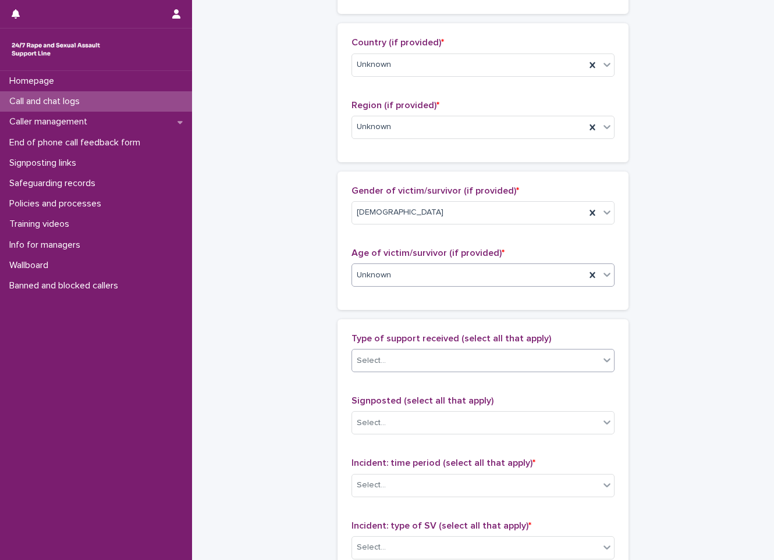
scroll to position [407, 0]
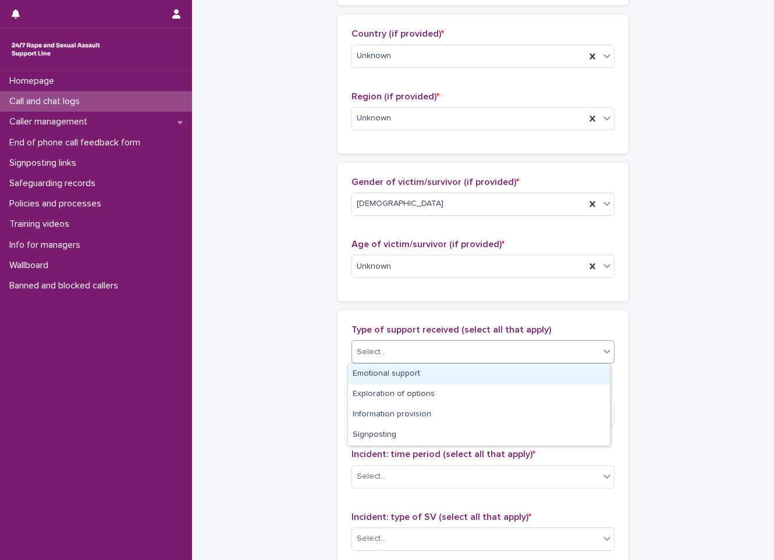
click at [408, 345] on div "Select..." at bounding box center [475, 352] width 247 height 19
click at [388, 372] on div "Emotional support" at bounding box center [479, 374] width 262 height 20
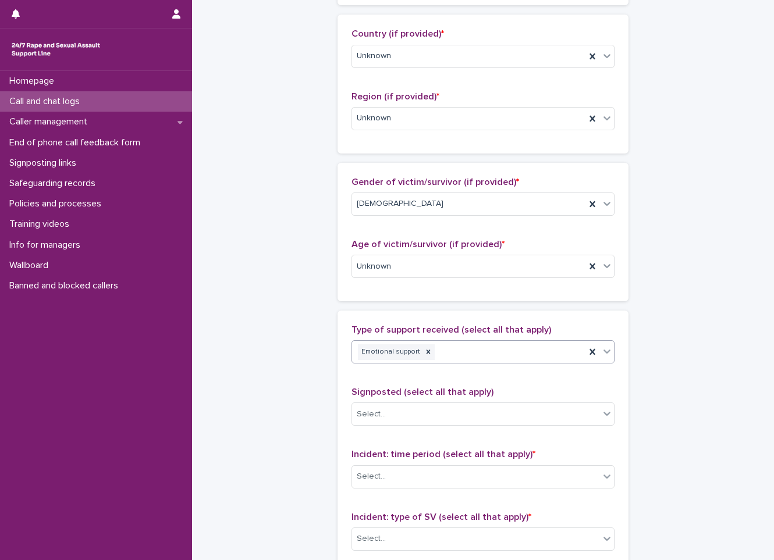
click at [462, 351] on div "Emotional support" at bounding box center [468, 352] width 233 height 20
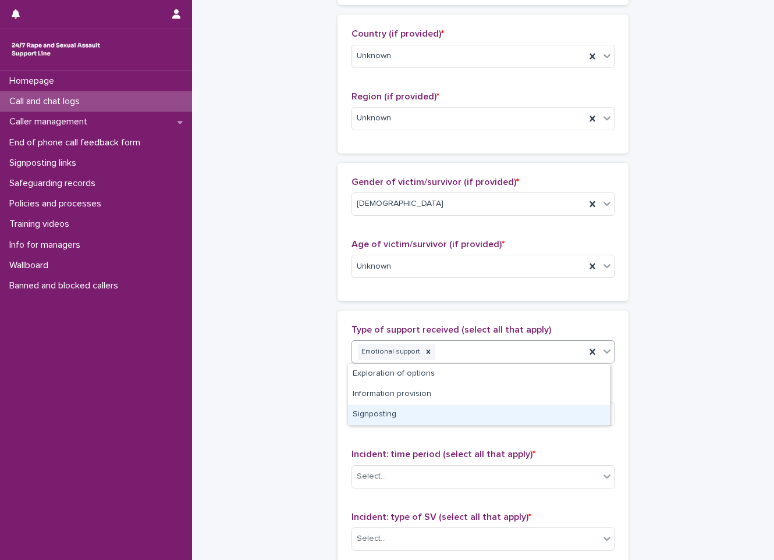
click at [409, 413] on div "Signposting" at bounding box center [479, 415] width 262 height 20
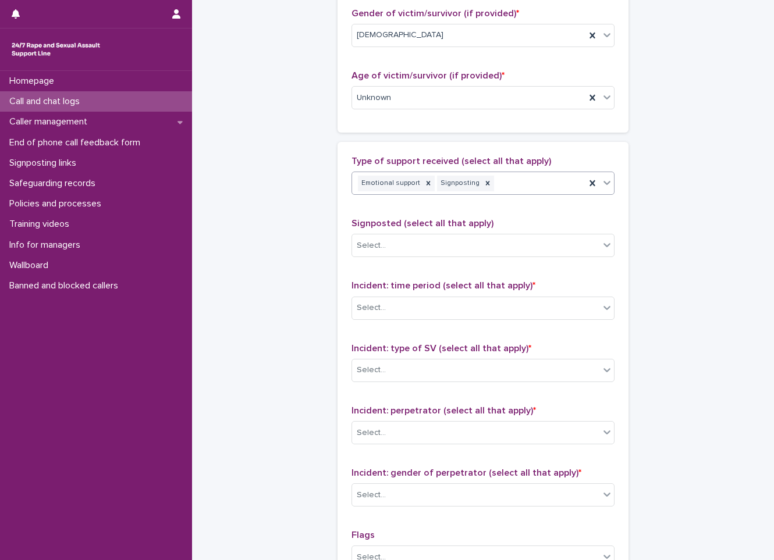
scroll to position [582, 0]
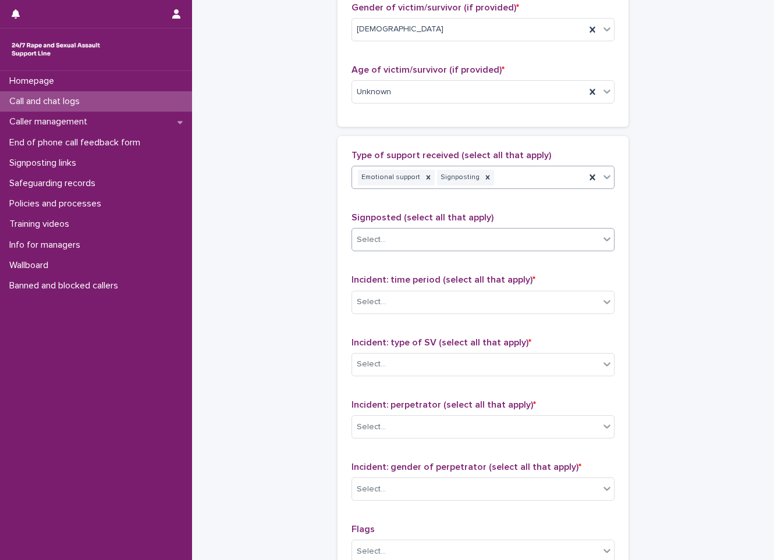
click at [462, 241] on div "Select..." at bounding box center [475, 239] width 247 height 19
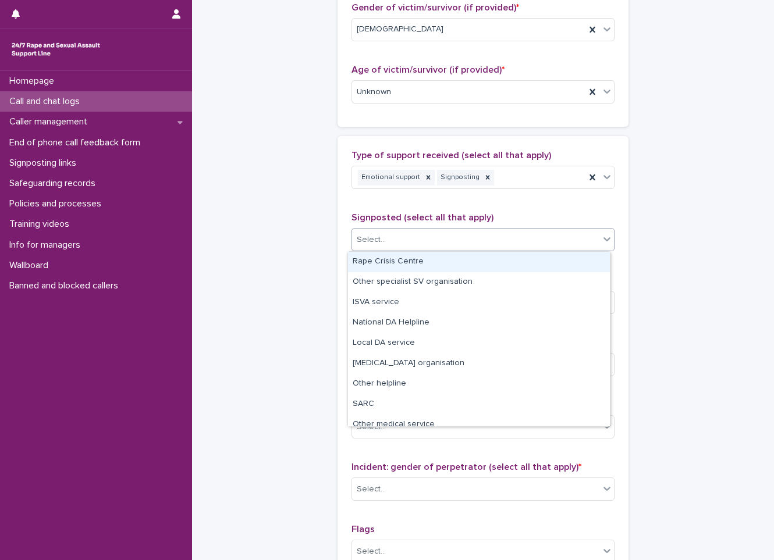
click at [440, 258] on div "Rape Crisis Centre" at bounding box center [479, 262] width 262 height 20
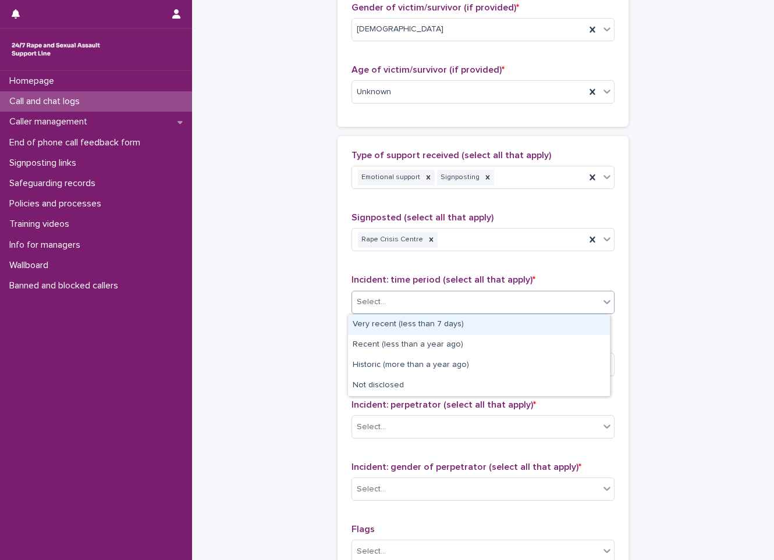
click at [447, 301] on div "Select..." at bounding box center [475, 302] width 247 height 19
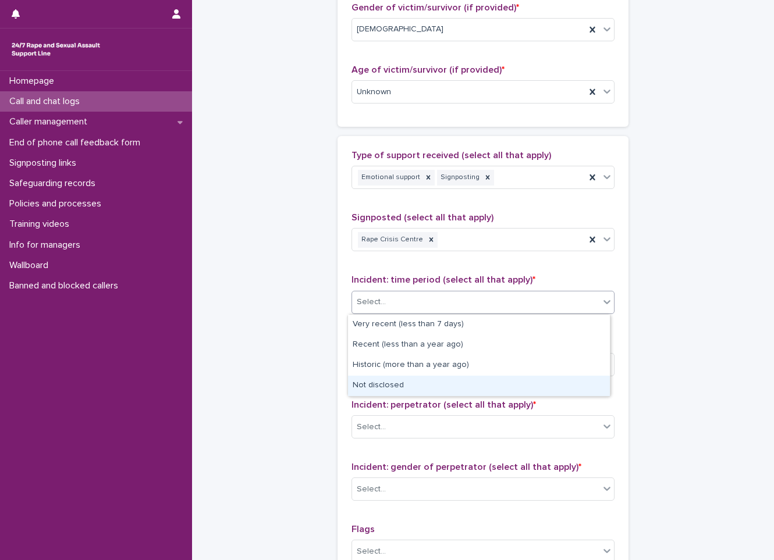
click at [393, 380] on div "Not disclosed" at bounding box center [479, 386] width 262 height 20
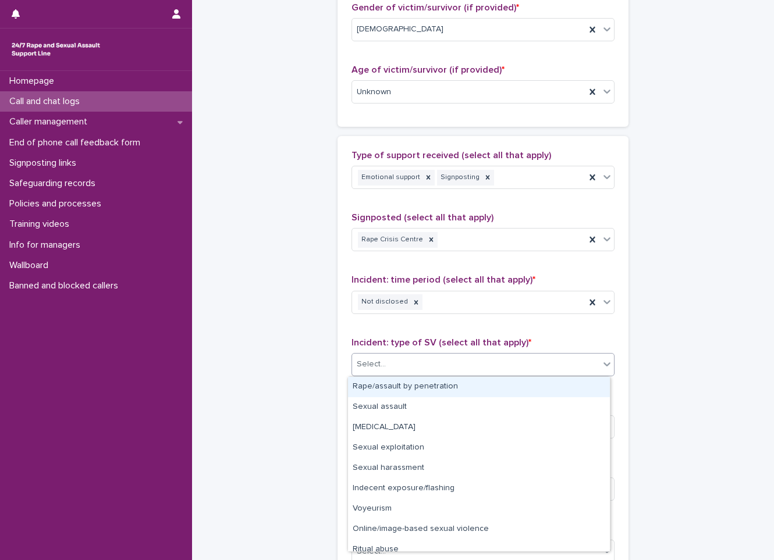
click at [460, 355] on div "Select..." at bounding box center [475, 364] width 247 height 19
click at [412, 305] on icon at bounding box center [416, 302] width 8 height 8
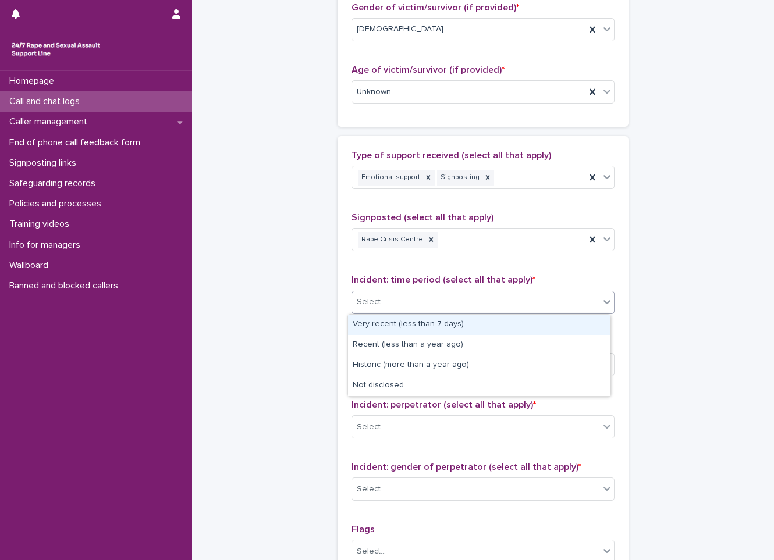
click at [418, 302] on div "Select..." at bounding box center [475, 302] width 247 height 19
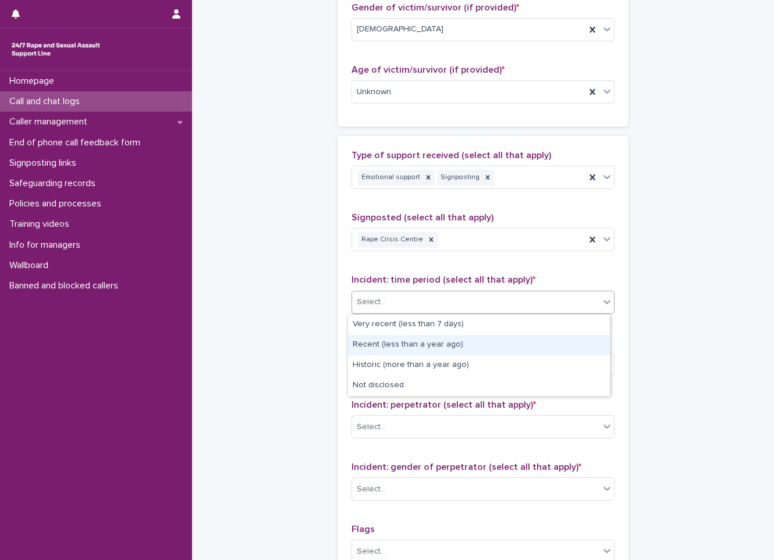
click at [403, 348] on div "Recent (less than a year ago)" at bounding box center [479, 345] width 262 height 20
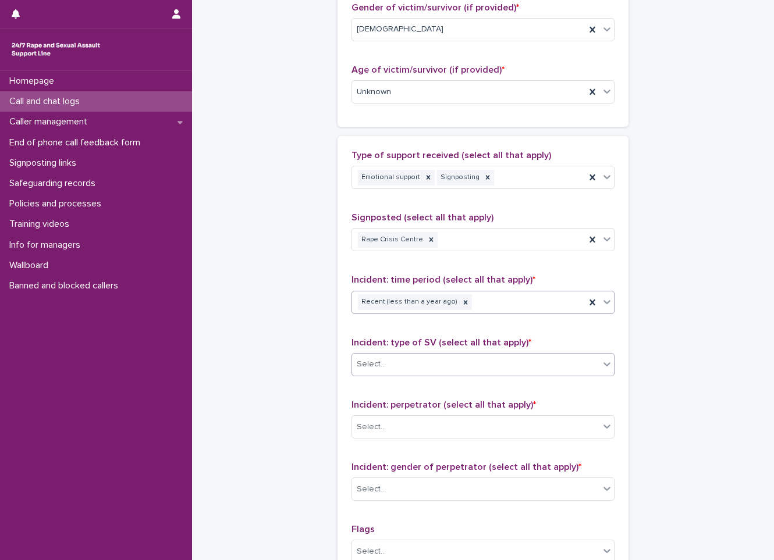
click at [401, 357] on div "Select..." at bounding box center [475, 364] width 247 height 19
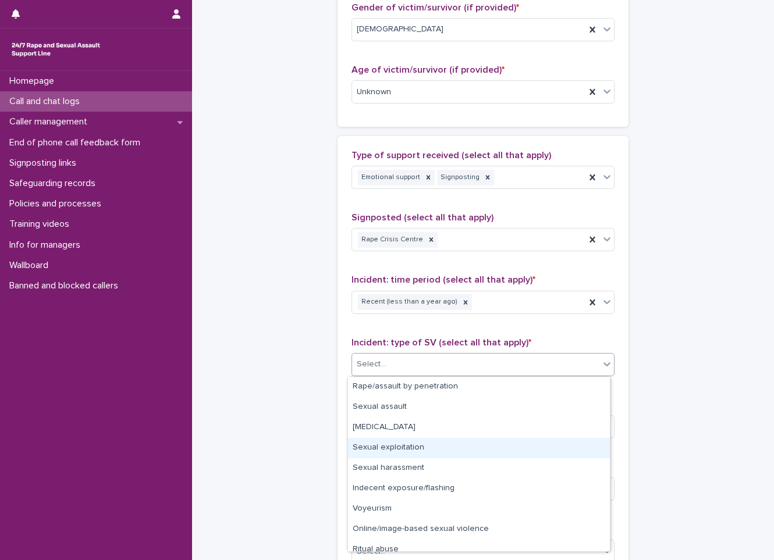
scroll to position [29, 0]
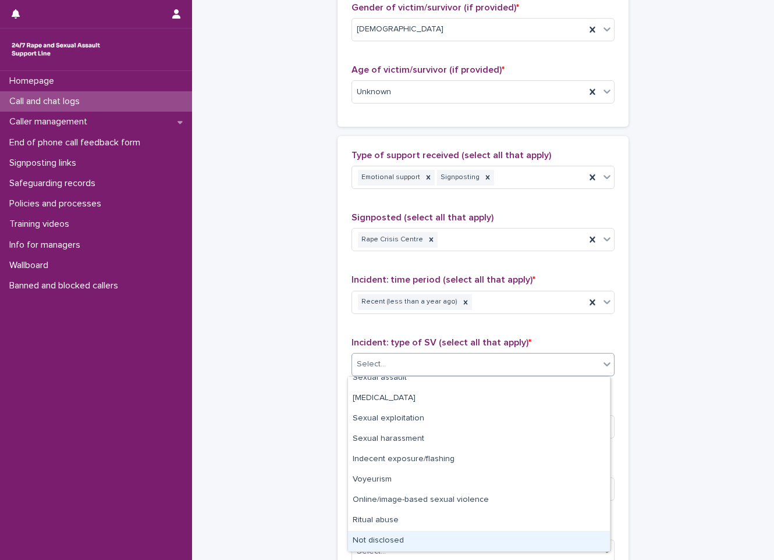
click at [394, 540] on div "Not disclosed" at bounding box center [479, 541] width 262 height 20
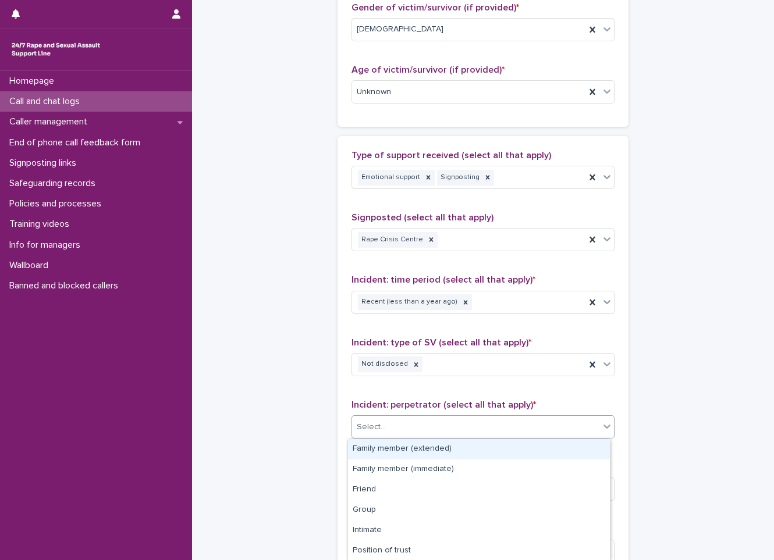
click at [421, 431] on div "Select..." at bounding box center [475, 427] width 247 height 19
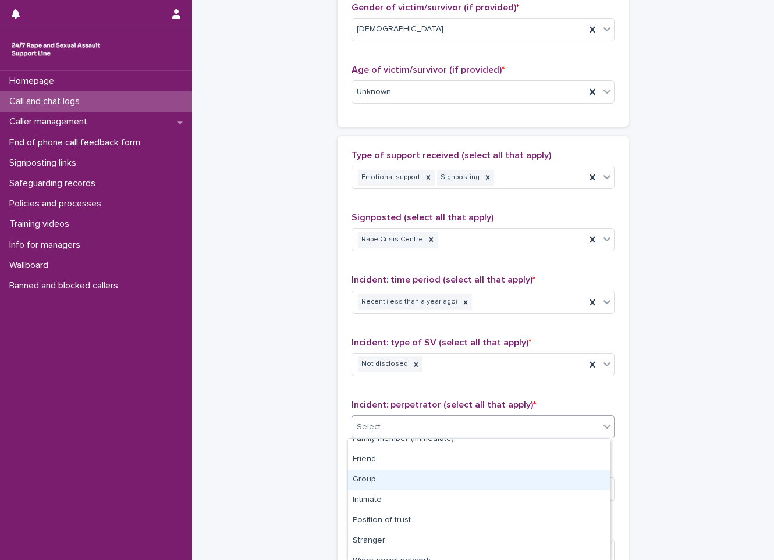
scroll to position [58, 0]
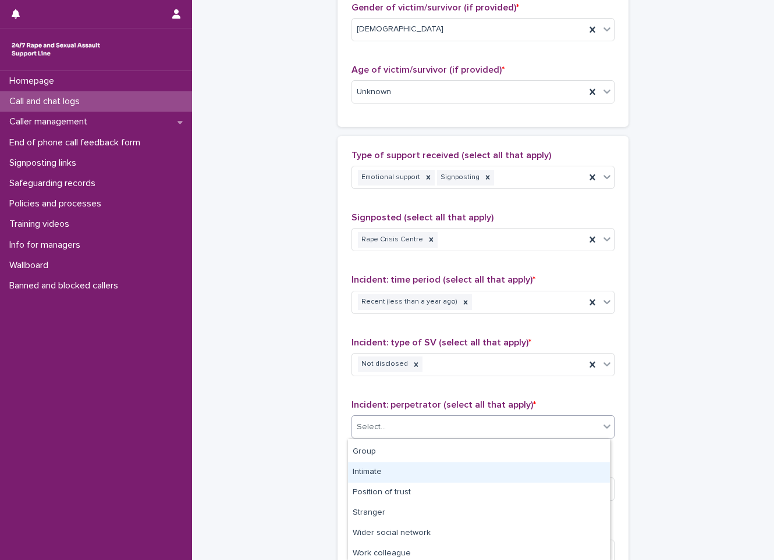
click at [409, 480] on div "Intimate" at bounding box center [479, 472] width 262 height 20
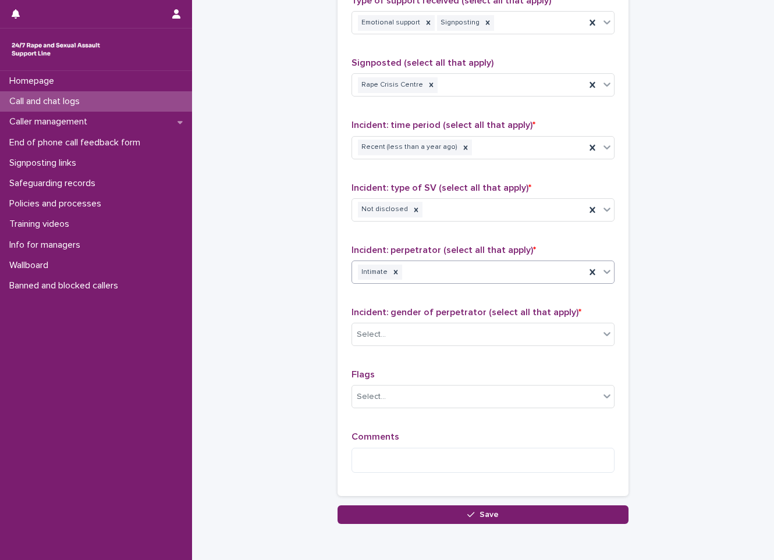
scroll to position [756, 0]
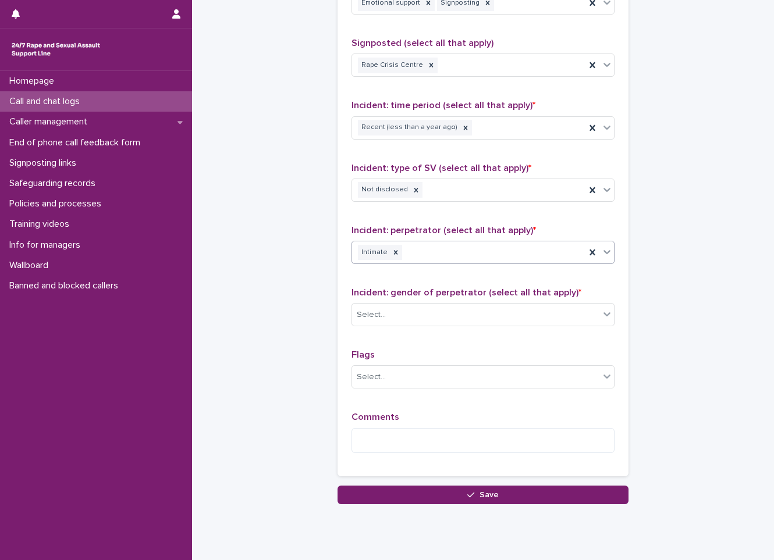
click at [404, 327] on div "Incident: gender of perpetrator (select all that apply) * Select..." at bounding box center [482, 311] width 263 height 48
click at [410, 317] on div "Select..." at bounding box center [475, 314] width 247 height 19
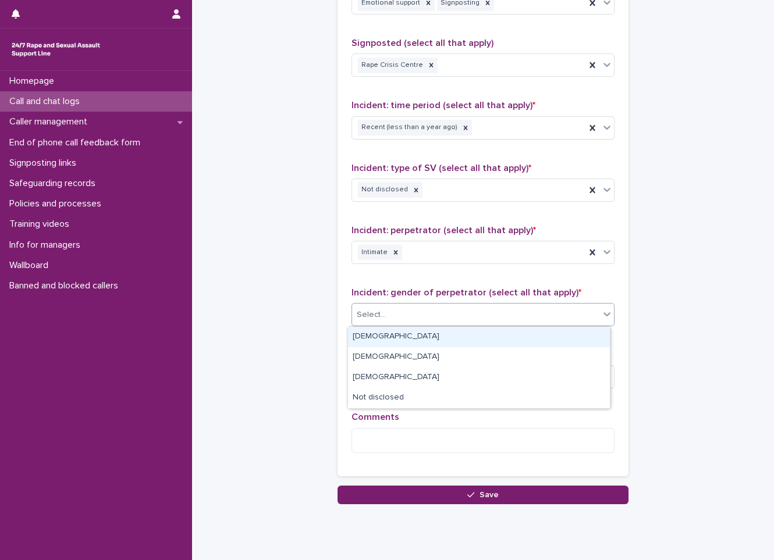
click at [409, 333] on div "[DEMOGRAPHIC_DATA]" at bounding box center [479, 337] width 262 height 20
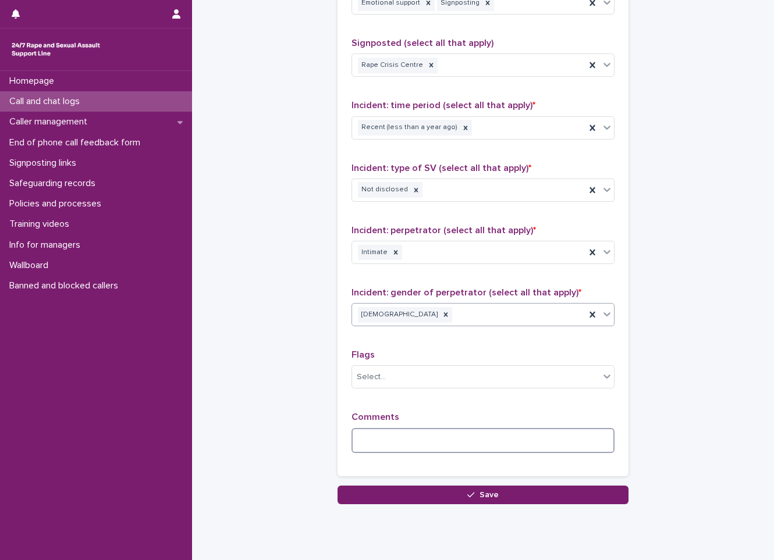
click at [413, 444] on textarea at bounding box center [482, 440] width 263 height 25
type textarea "*"
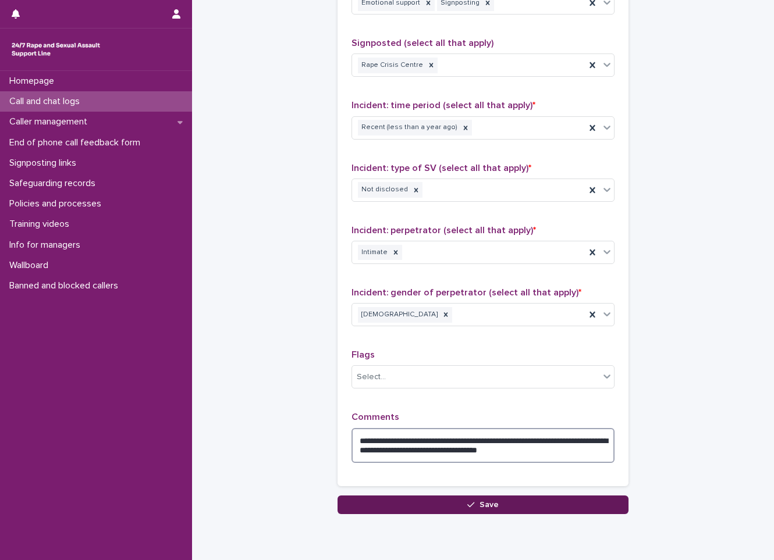
type textarea "**********"
click at [447, 506] on button "Save" at bounding box center [482, 505] width 291 height 19
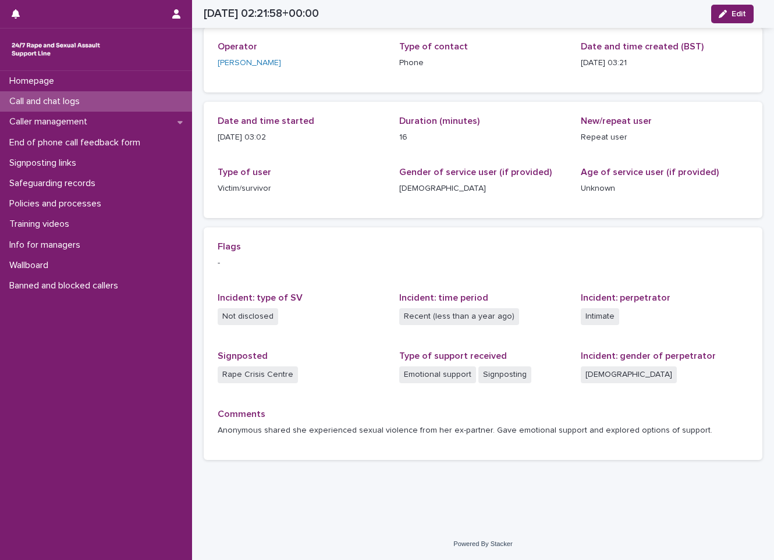
scroll to position [58, 0]
click at [172, 102] on div "Call and chat logs" at bounding box center [96, 101] width 192 height 20
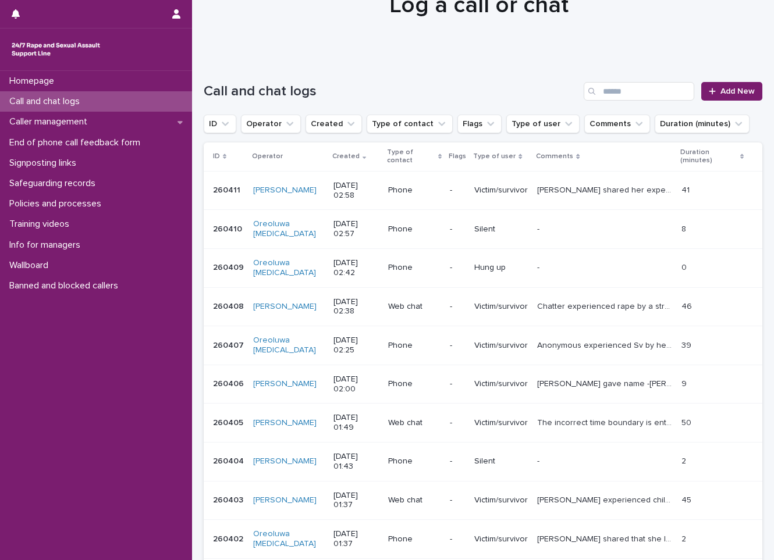
click at [172, 102] on div "Call and chat logs" at bounding box center [96, 101] width 192 height 20
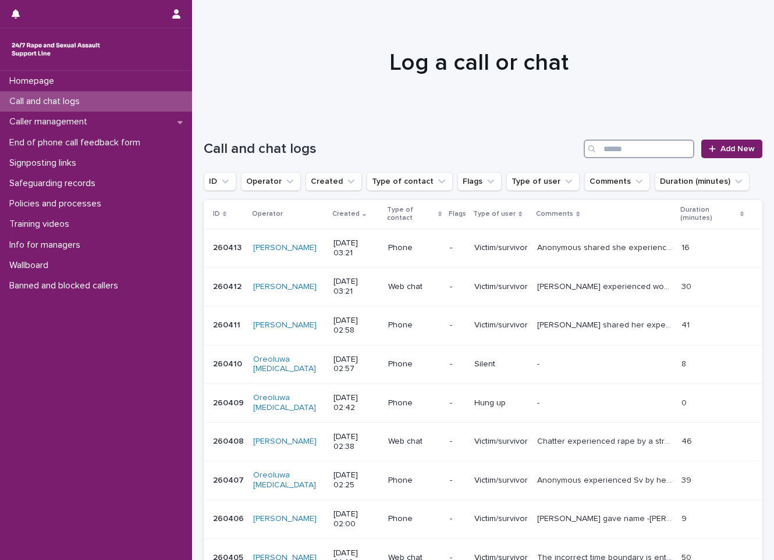
click at [650, 142] on input "Search" at bounding box center [638, 149] width 111 height 19
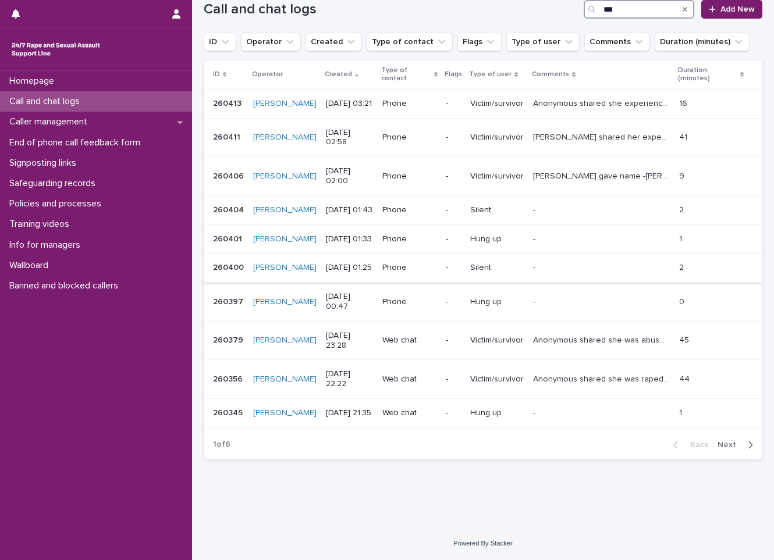
scroll to position [188, 0]
type input "***"
click at [551, 169] on p "[PERSON_NAME] gave name -[PERSON_NAME], gave emotional support and validated fe…" at bounding box center [602, 175] width 138 height 12
click at [717, 449] on span "Next" at bounding box center [730, 445] width 26 height 8
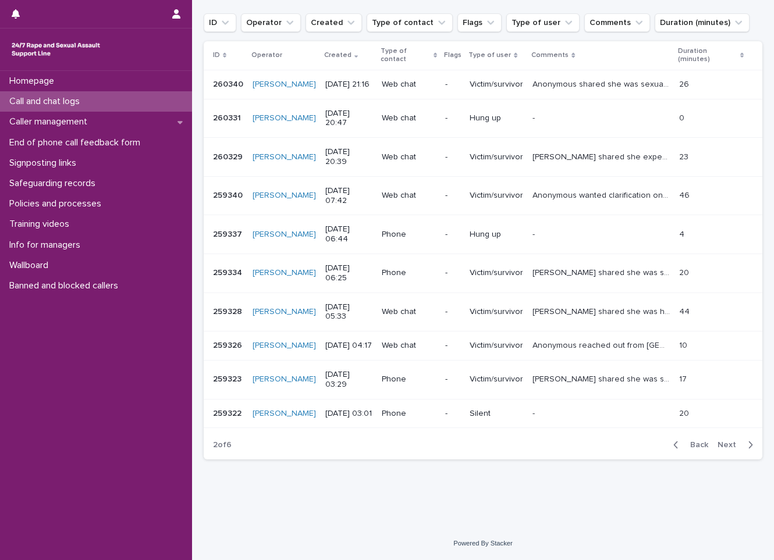
click at [550, 225] on div "- -" at bounding box center [600, 234] width 137 height 19
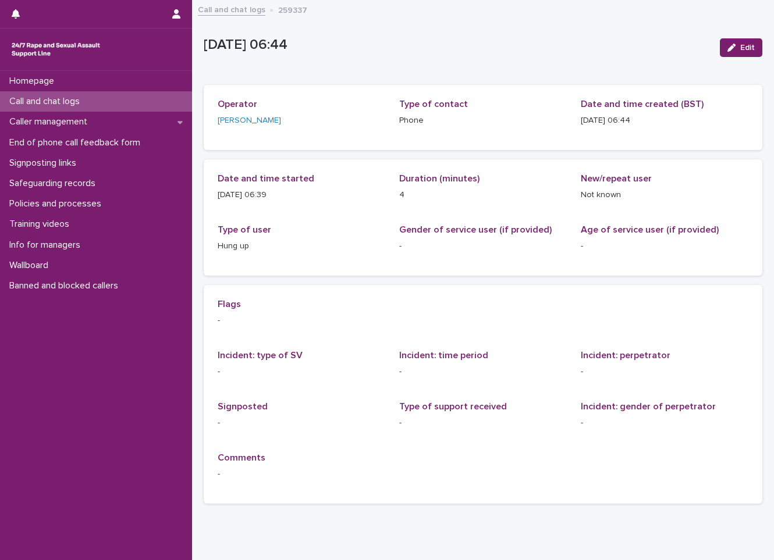
click at [728, 37] on div "Edit" at bounding box center [738, 47] width 47 height 47
click at [727, 45] on icon "button" at bounding box center [731, 48] width 8 height 8
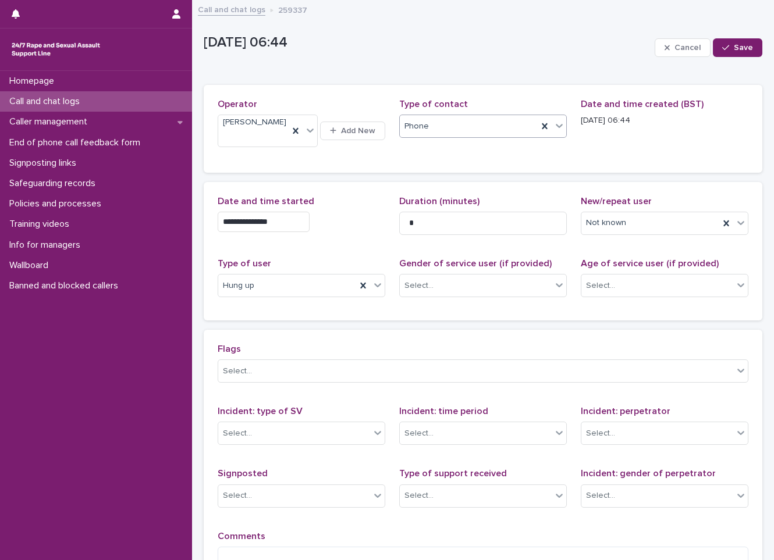
click at [481, 121] on div "Phone" at bounding box center [469, 126] width 138 height 19
click at [477, 164] on div "Web chat" at bounding box center [478, 169] width 163 height 20
click at [739, 43] on button "Save" at bounding box center [736, 47] width 49 height 19
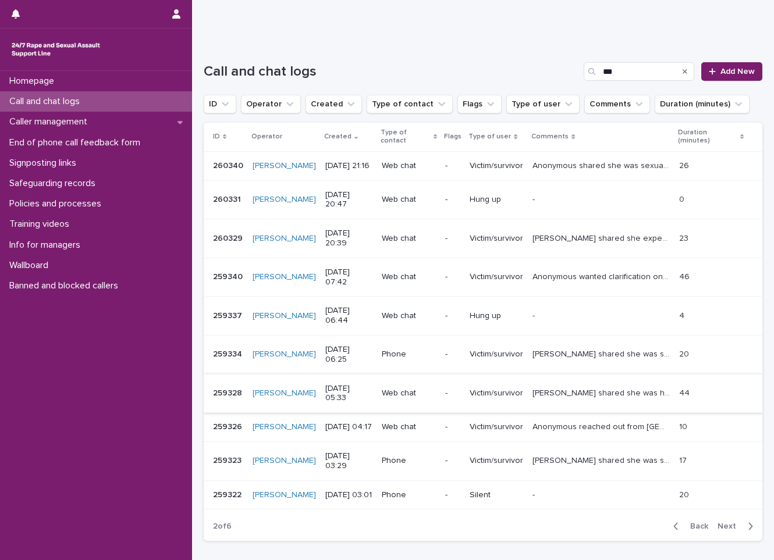
scroll to position [116, 0]
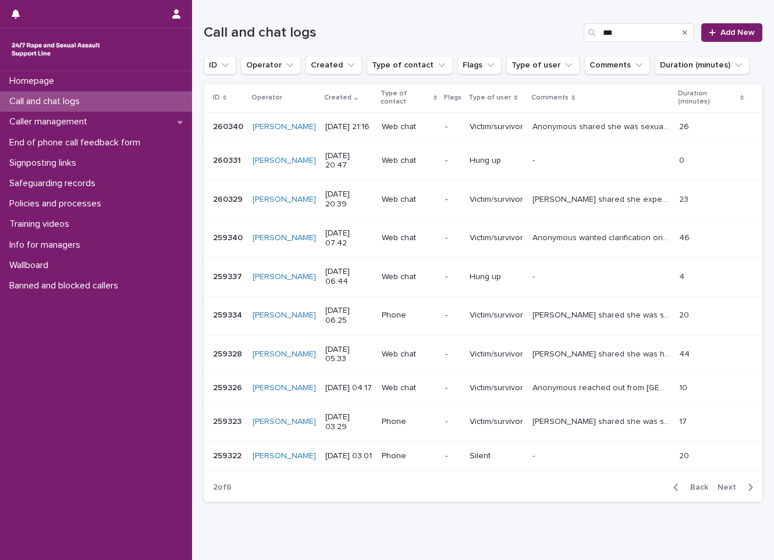
click at [482, 320] on p "Victim/survivor" at bounding box center [496, 316] width 54 height 10
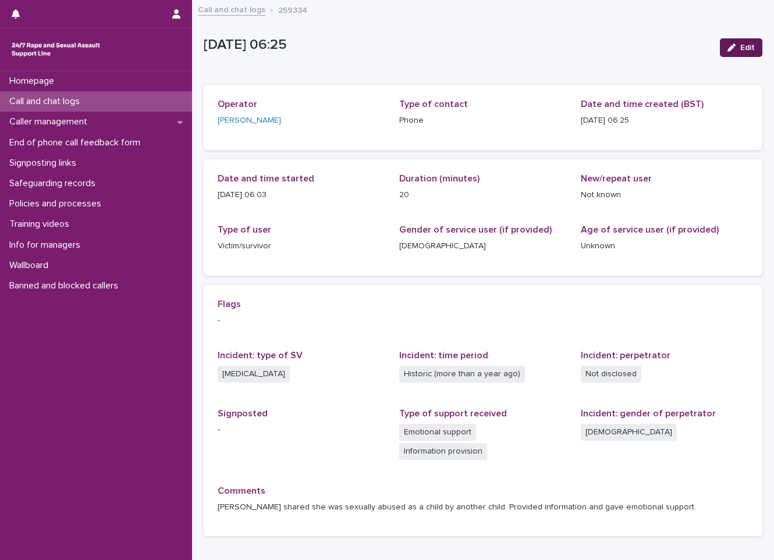
click at [719, 47] on button "Edit" at bounding box center [740, 47] width 42 height 19
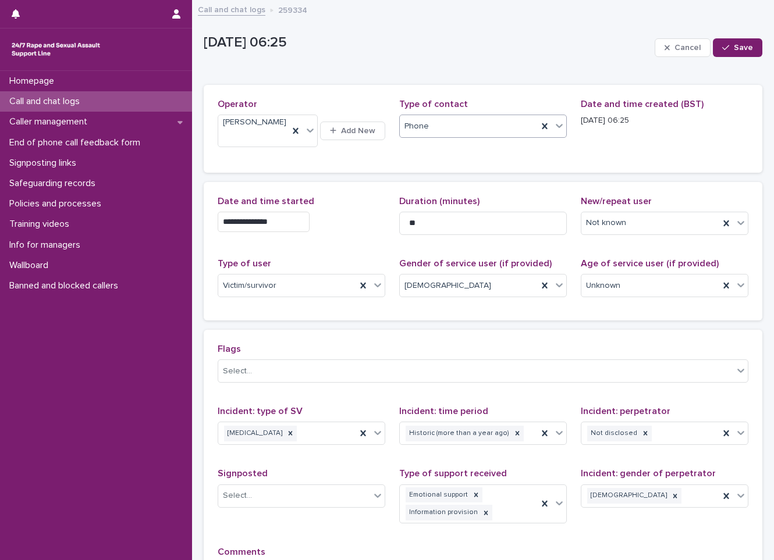
click at [448, 125] on div "Phone" at bounding box center [469, 126] width 138 height 19
click at [454, 164] on div "Web chat" at bounding box center [478, 169] width 163 height 20
click at [742, 54] on button "Save" at bounding box center [736, 47] width 49 height 19
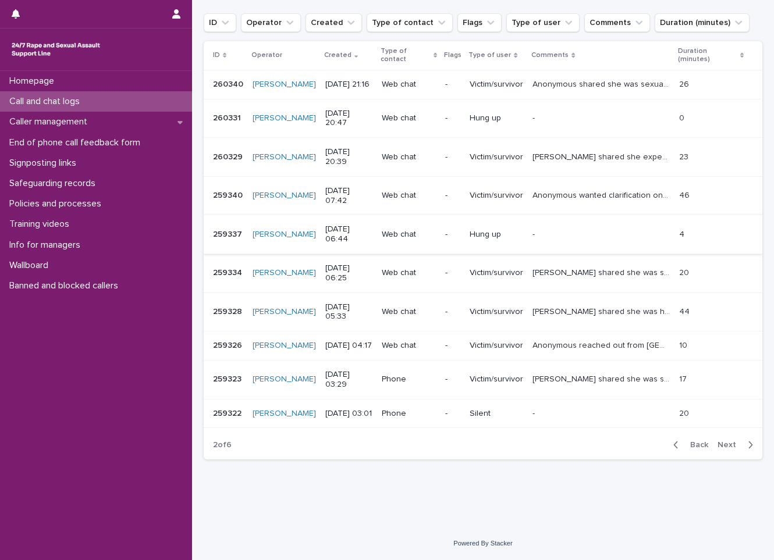
scroll to position [188, 0]
click at [688, 443] on span "Back" at bounding box center [695, 445] width 25 height 8
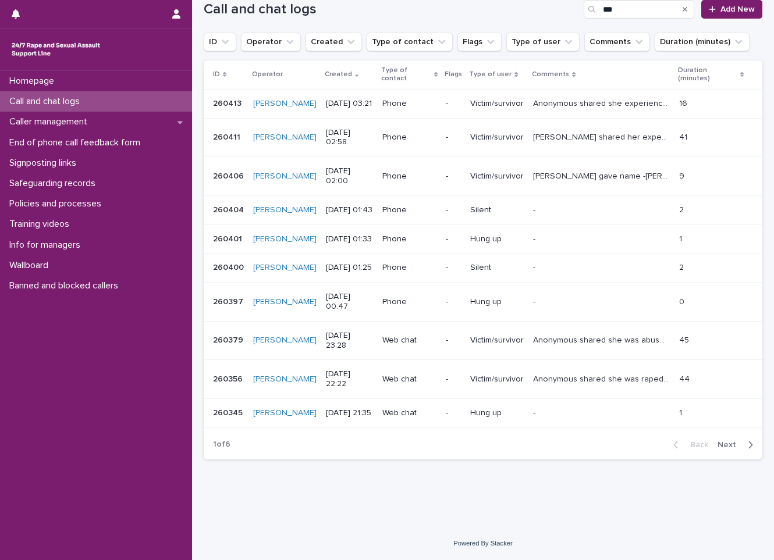
click at [623, 263] on p at bounding box center [601, 268] width 136 height 10
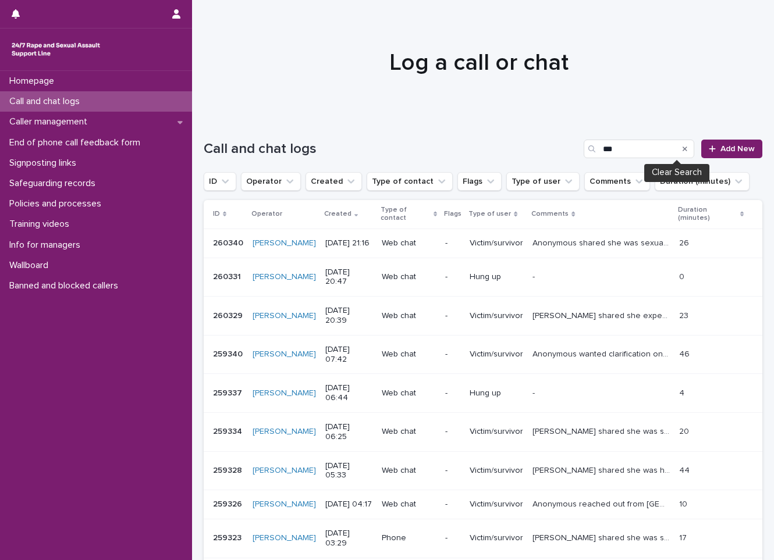
click at [682, 146] on icon "Search" at bounding box center [684, 148] width 5 height 7
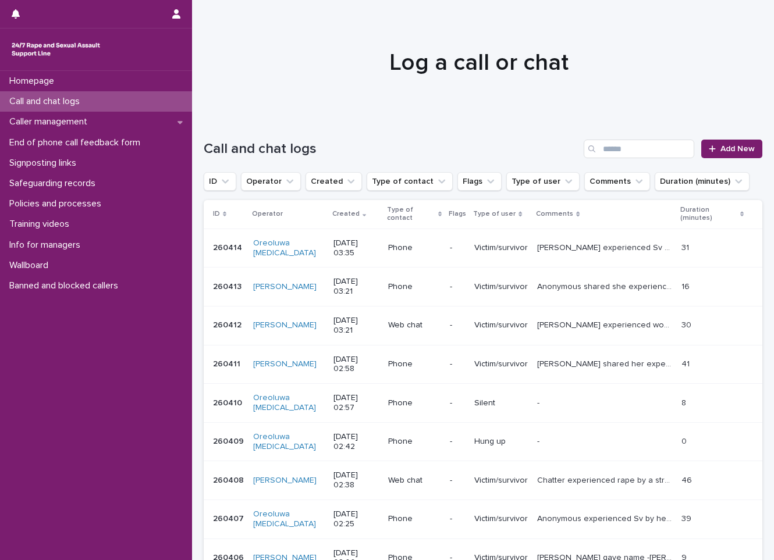
click at [136, 102] on div "Call and chat logs" at bounding box center [96, 101] width 192 height 20
click at [735, 149] on span "Add New" at bounding box center [737, 149] width 34 height 8
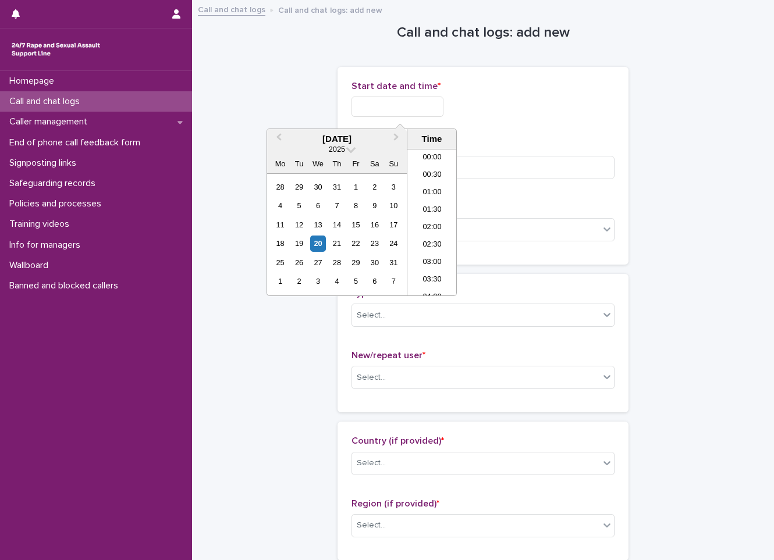
click at [375, 100] on input "text" at bounding box center [397, 107] width 92 height 20
click at [319, 241] on div "20" at bounding box center [318, 244] width 16 height 16
click at [419, 223] on li "03:30" at bounding box center [431, 221] width 49 height 17
click at [428, 114] on input "**********" at bounding box center [397, 107] width 92 height 20
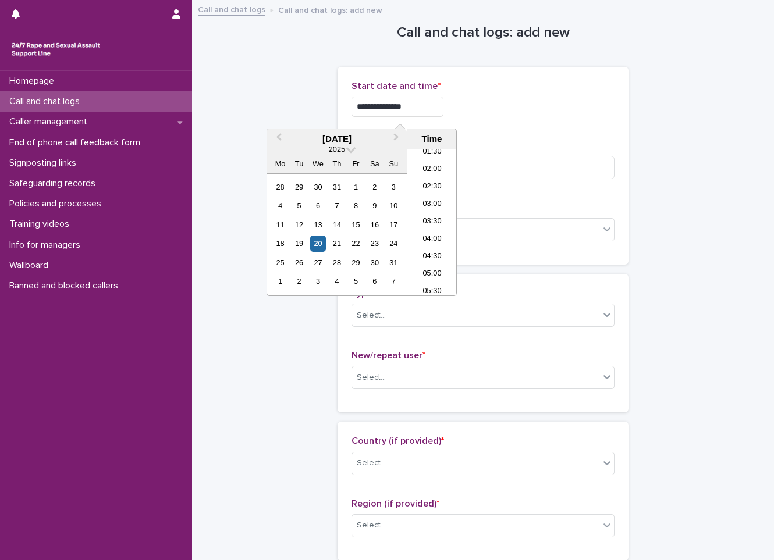
type input "**********"
click at [550, 142] on p "Duration (in minutes) *" at bounding box center [482, 145] width 263 height 11
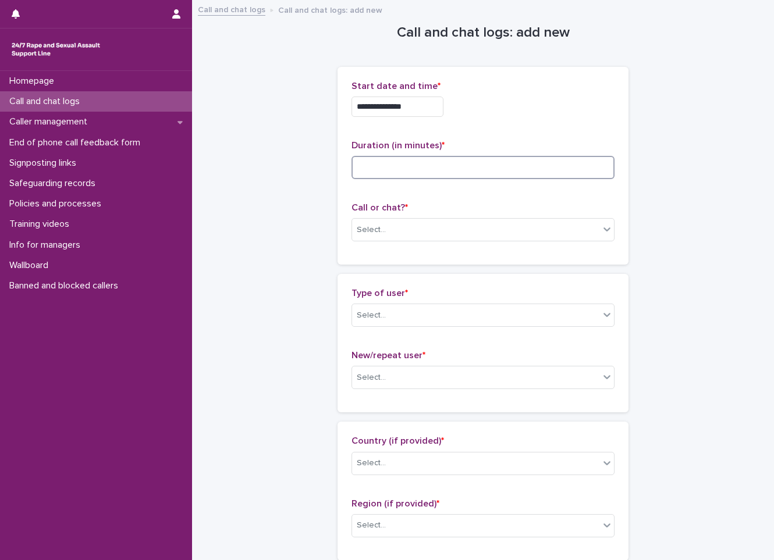
click at [515, 172] on input at bounding box center [482, 167] width 263 height 23
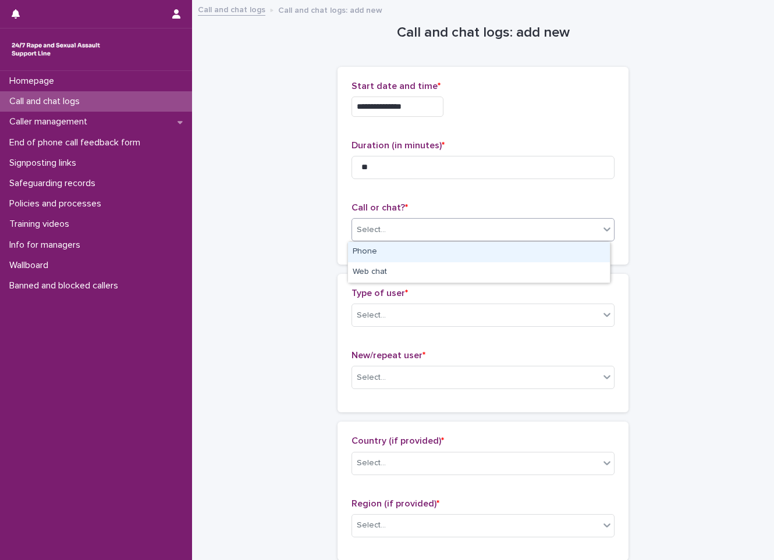
click at [464, 226] on div "Select..." at bounding box center [475, 229] width 247 height 19
click at [446, 256] on div "Phone" at bounding box center [479, 252] width 262 height 20
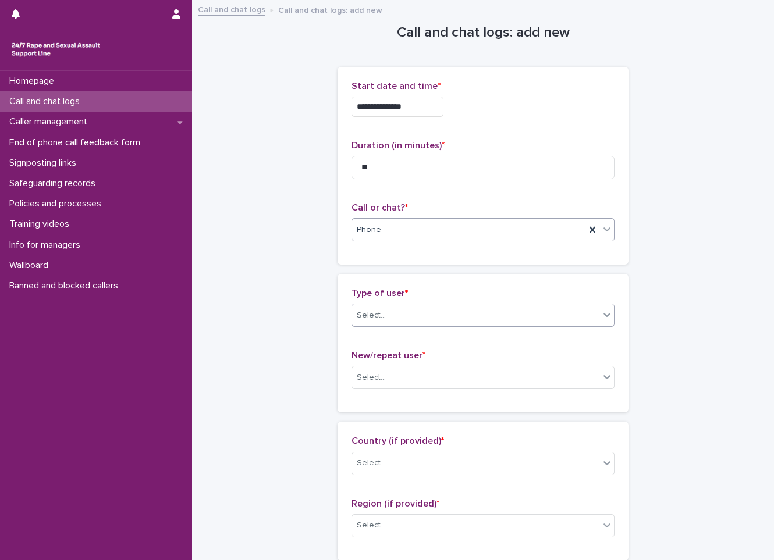
click at [405, 319] on div "Select..." at bounding box center [475, 315] width 247 height 19
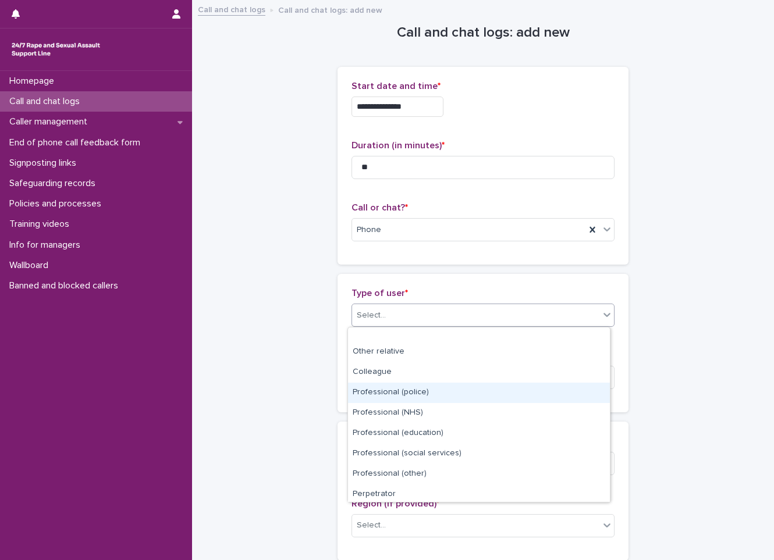
scroll to position [131, 0]
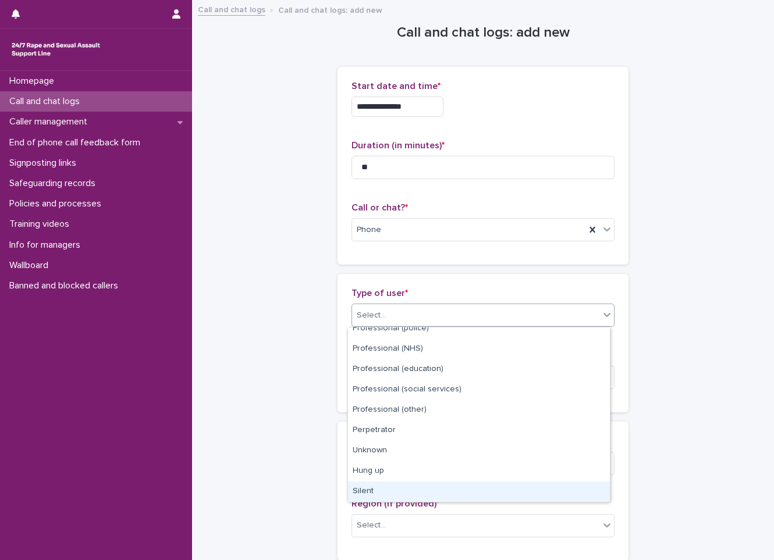
click at [380, 491] on div "Silent" at bounding box center [479, 492] width 262 height 20
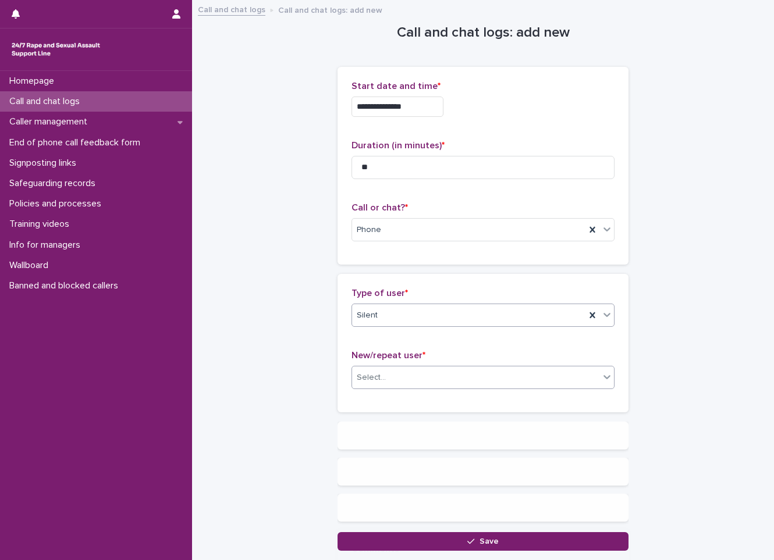
click at [421, 379] on div "Select..." at bounding box center [475, 377] width 247 height 19
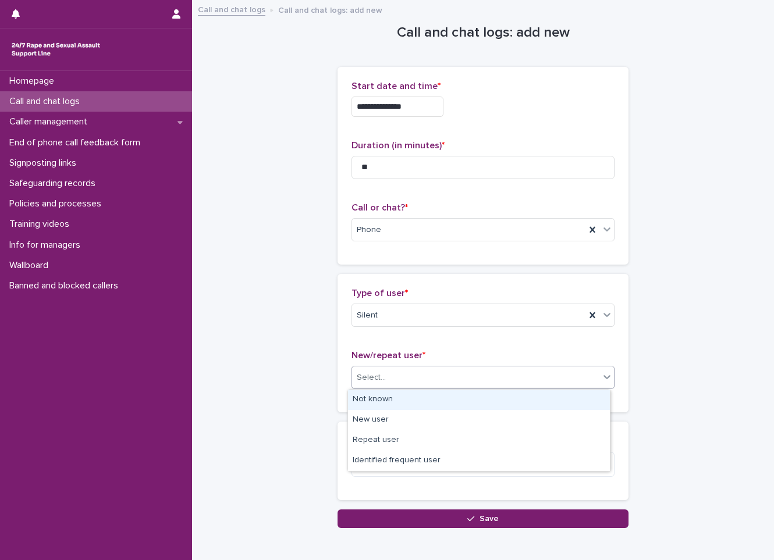
click at [414, 397] on div "Not known" at bounding box center [479, 400] width 262 height 20
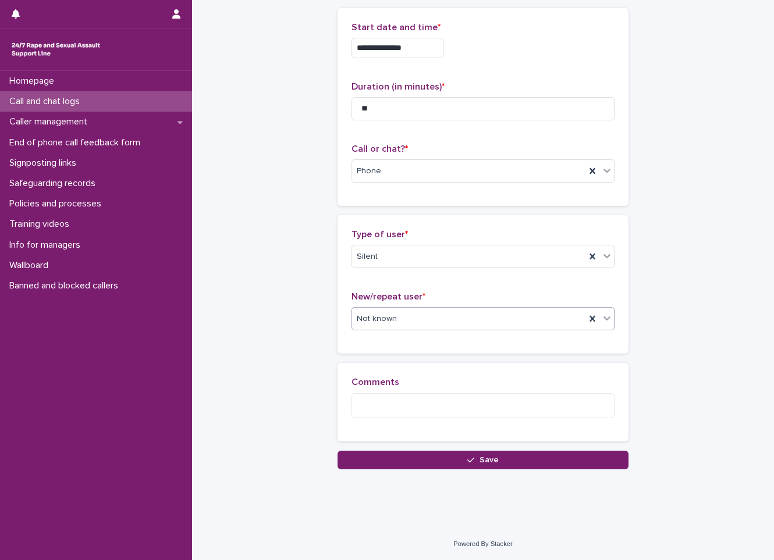
scroll to position [0, 0]
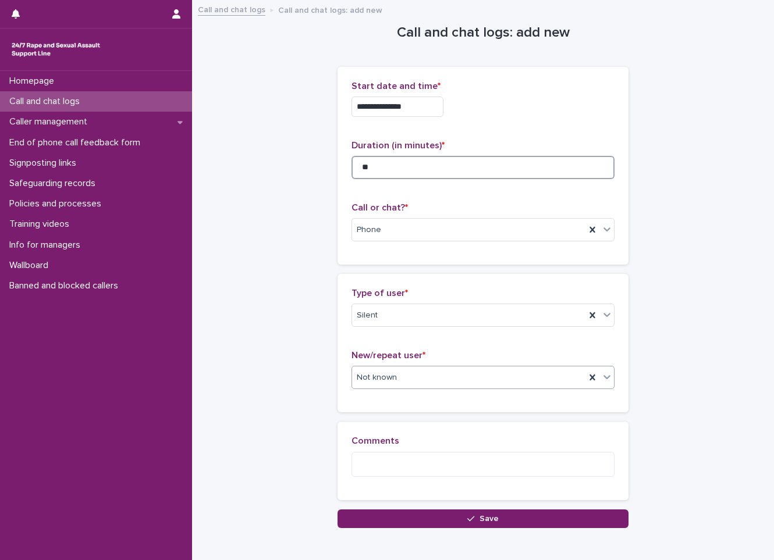
click at [406, 167] on input "**" at bounding box center [482, 167] width 263 height 23
type input "*"
type input "**"
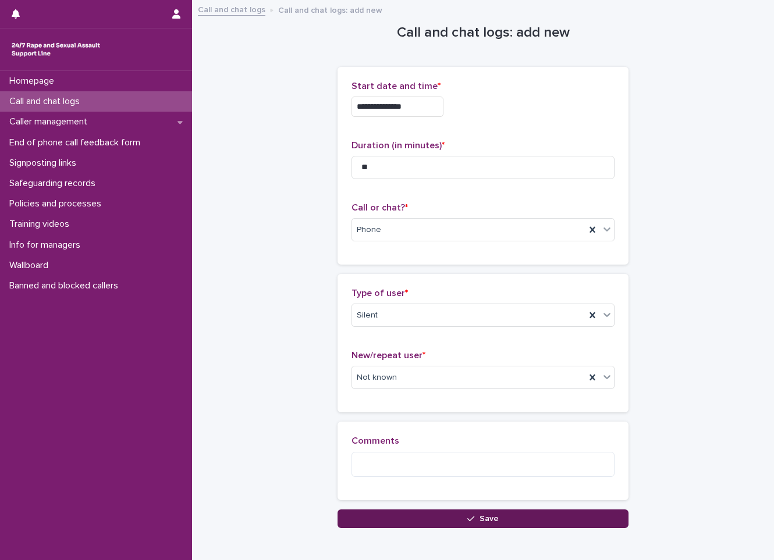
click at [479, 521] on span "Save" at bounding box center [488, 519] width 19 height 8
